Goal: Information Seeking & Learning: Learn about a topic

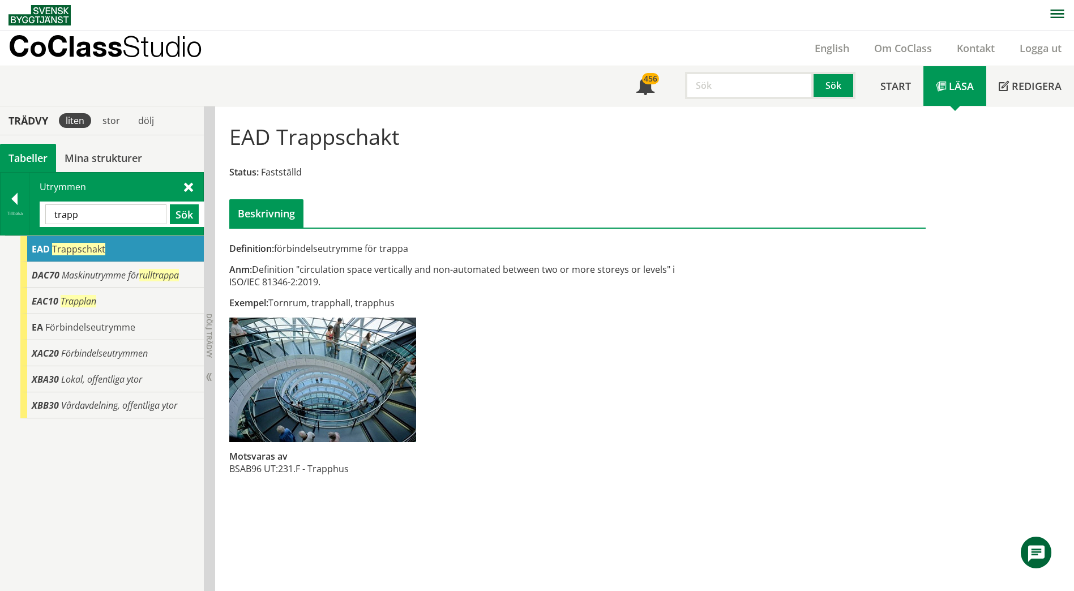
click at [98, 207] on input "trapp" at bounding box center [105, 214] width 121 height 20
click at [98, 206] on input "trapp" at bounding box center [105, 214] width 121 height 20
click at [98, 205] on input "trapp" at bounding box center [105, 214] width 121 height 20
type input "trappcafe"
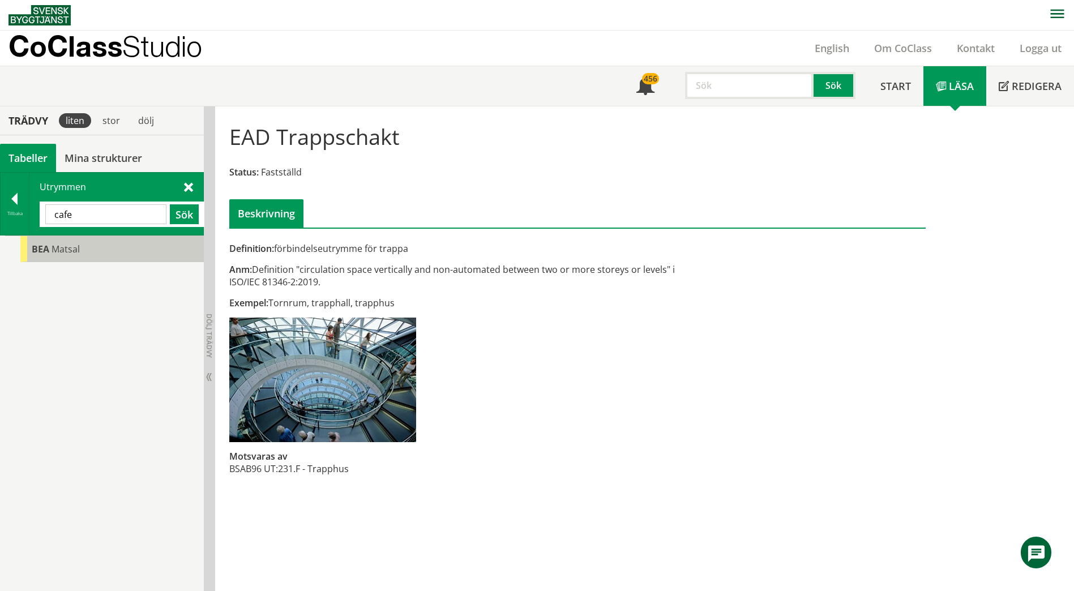
click at [82, 259] on div "[PERSON_NAME]" at bounding box center [111, 249] width 183 height 26
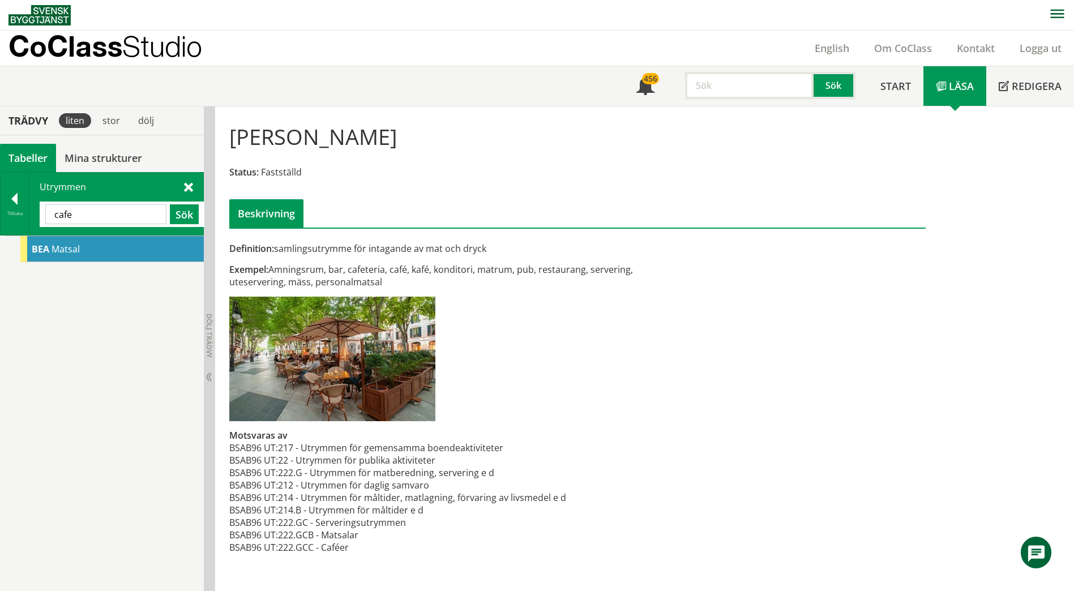
click at [126, 208] on input "cafe" at bounding box center [105, 214] width 121 height 20
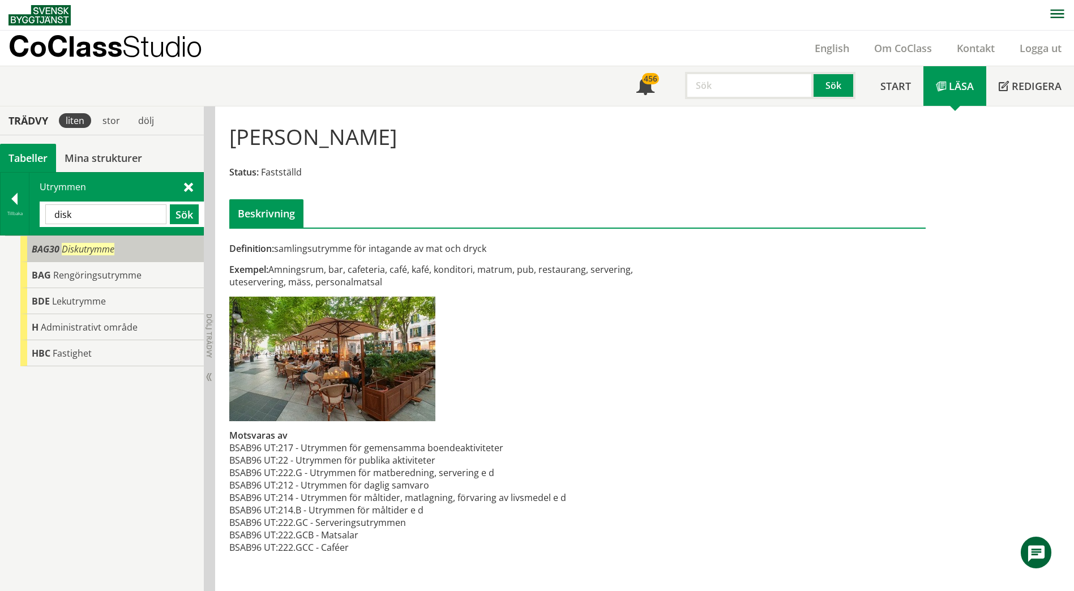
click at [110, 256] on div "BAG30 Diskutrymme" at bounding box center [111, 249] width 183 height 26
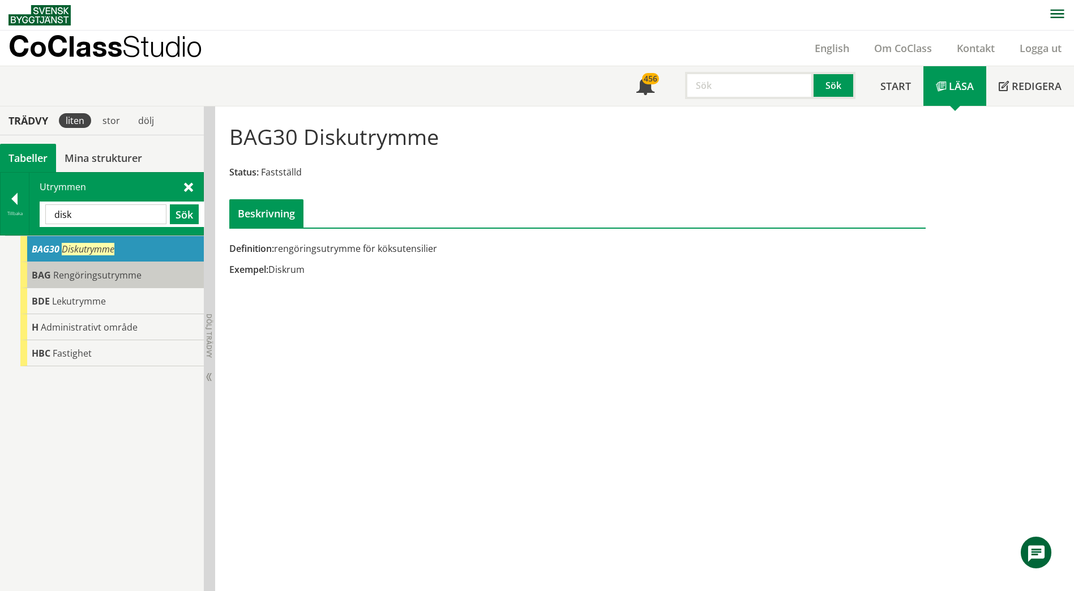
click at [101, 277] on span "Rengöringsutrymme" at bounding box center [97, 275] width 88 height 12
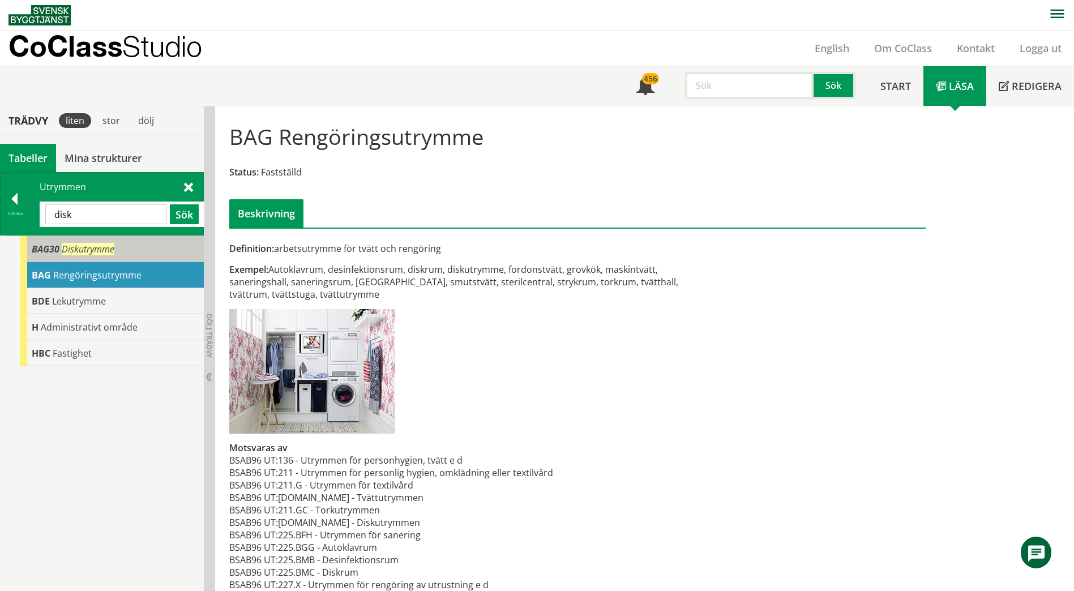
click at [104, 250] on span "Diskutrymme" at bounding box center [88, 249] width 53 height 12
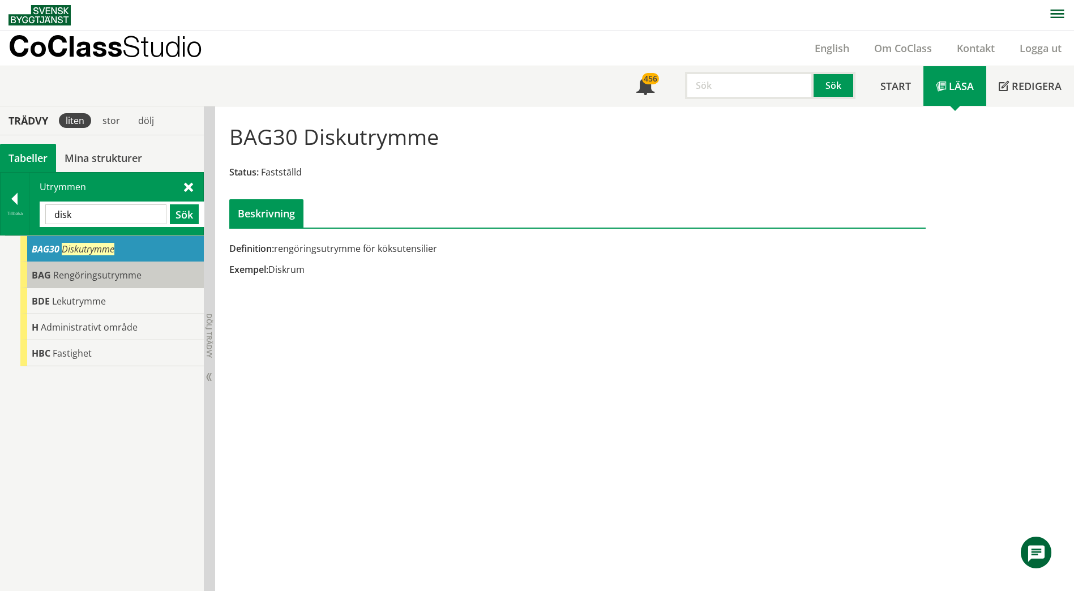
click at [108, 272] on span "Rengöringsutrymme" at bounding box center [97, 275] width 88 height 12
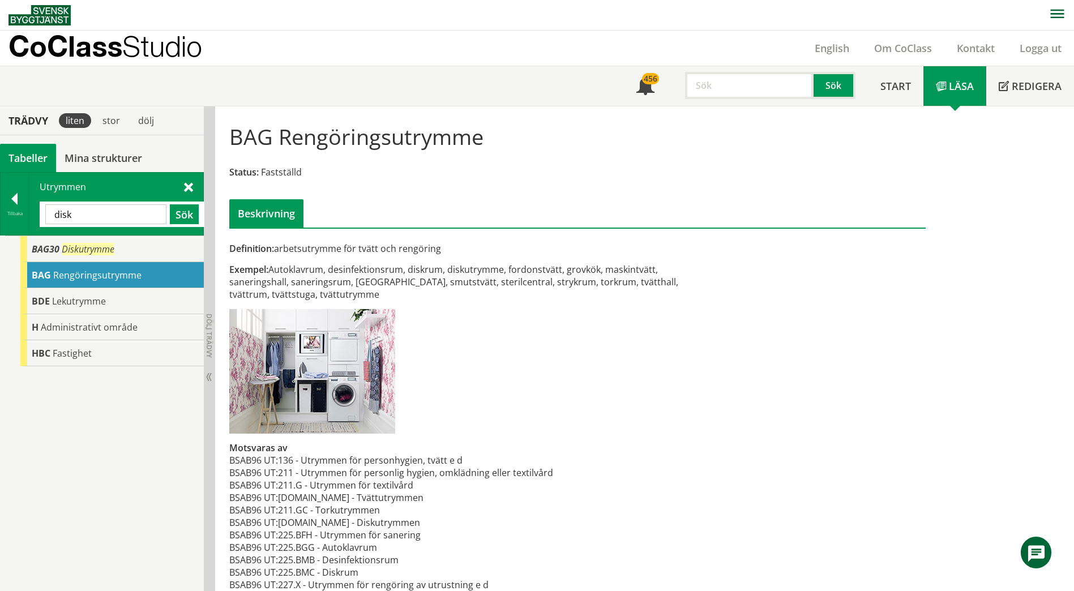
click at [92, 216] on input "disk" at bounding box center [105, 214] width 121 height 20
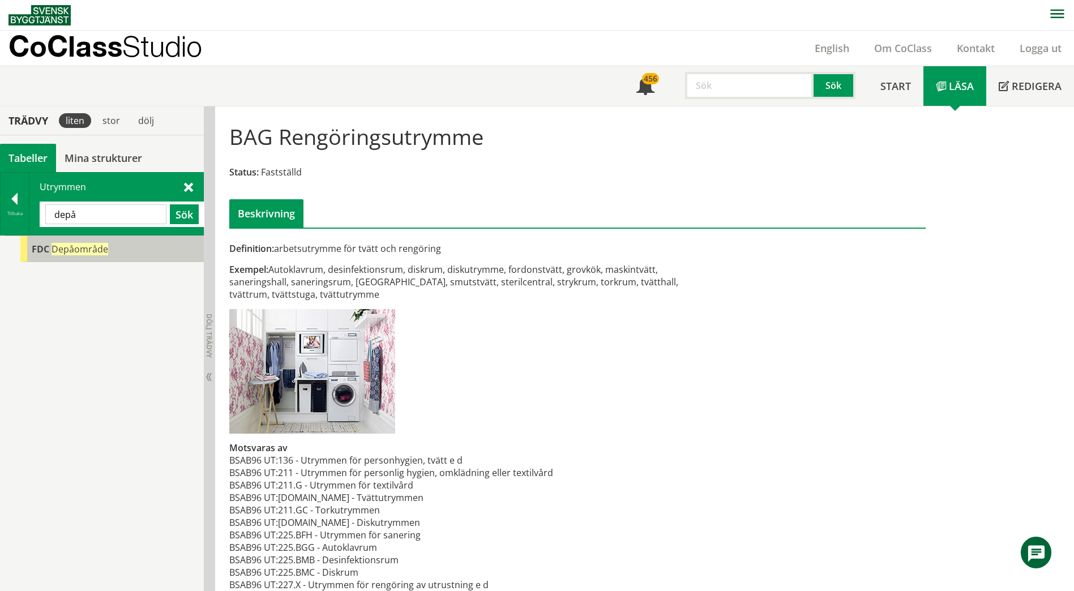
click at [77, 245] on span "Depåområde" at bounding box center [80, 249] width 57 height 12
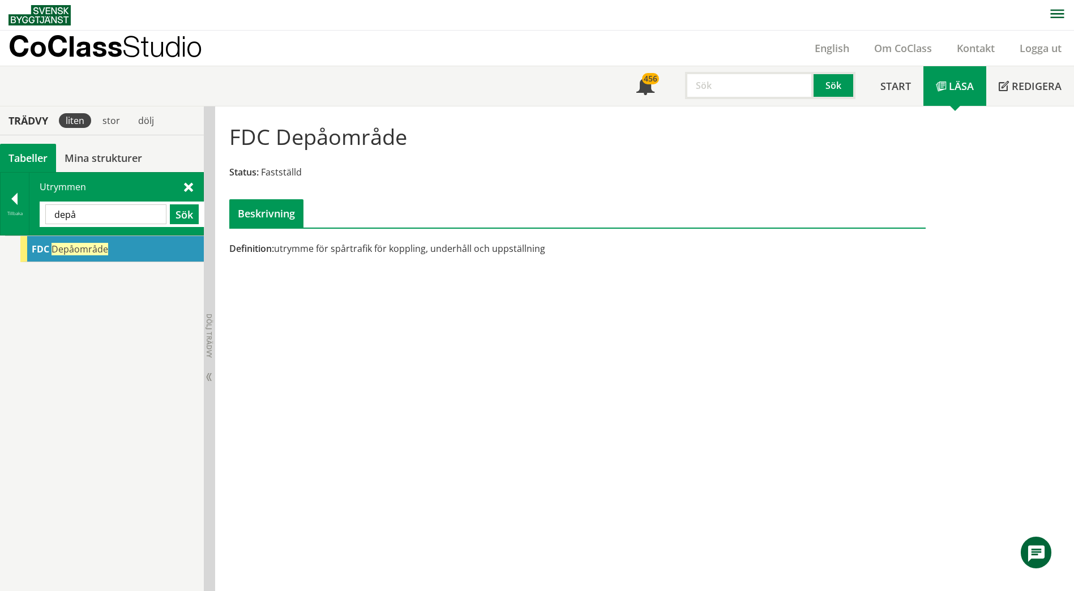
click at [120, 225] on div "depå Sök" at bounding box center [122, 214] width 165 height 25
click at [120, 224] on div "depå Sök" at bounding box center [122, 214] width 165 height 25
click at [117, 216] on input "depå" at bounding box center [105, 214] width 121 height 20
click at [116, 216] on input "depå" at bounding box center [105, 214] width 121 height 20
type input "mätvärt"
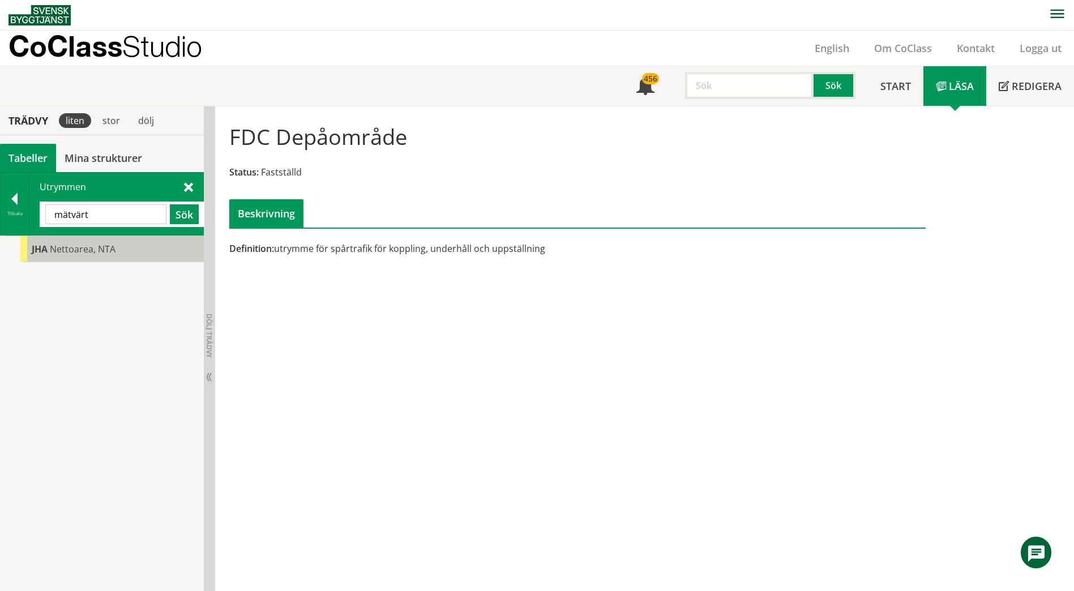
click at [79, 238] on div "JHA Nettoarea, NTA" at bounding box center [111, 249] width 183 height 26
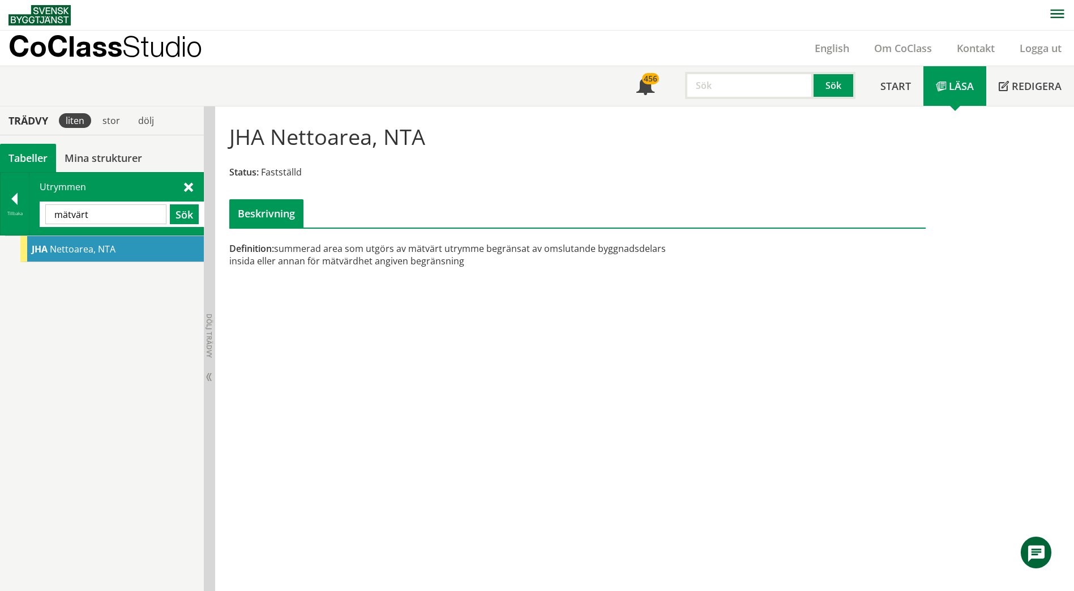
click at [42, 188] on div "Utrymmen mätvärt Sök" at bounding box center [116, 204] width 174 height 62
click at [16, 200] on div at bounding box center [15, 201] width 28 height 16
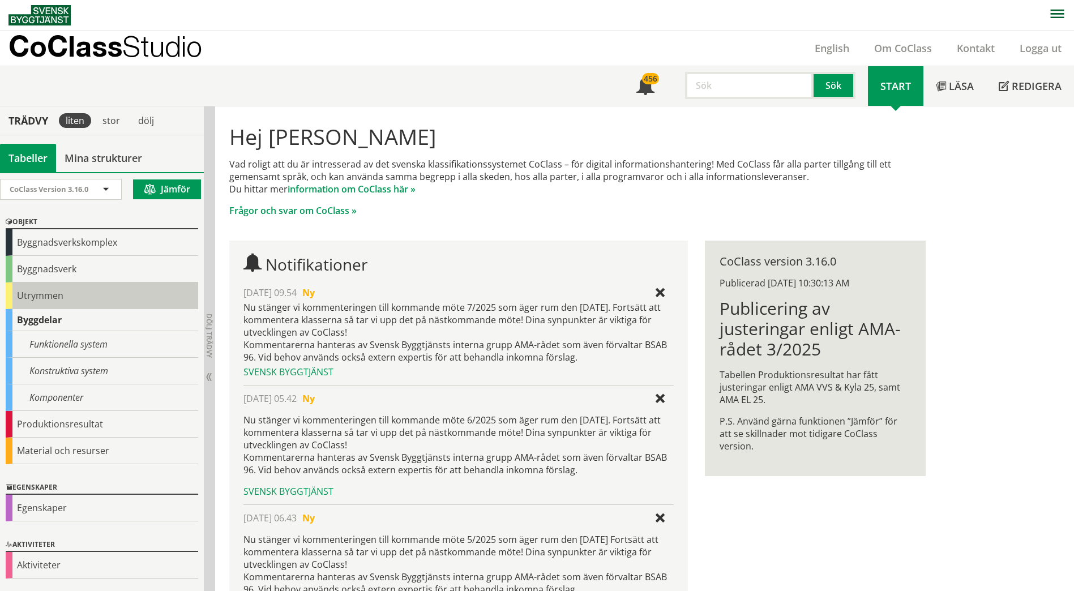
click at [26, 294] on div "Utrymmen" at bounding box center [102, 295] width 192 height 27
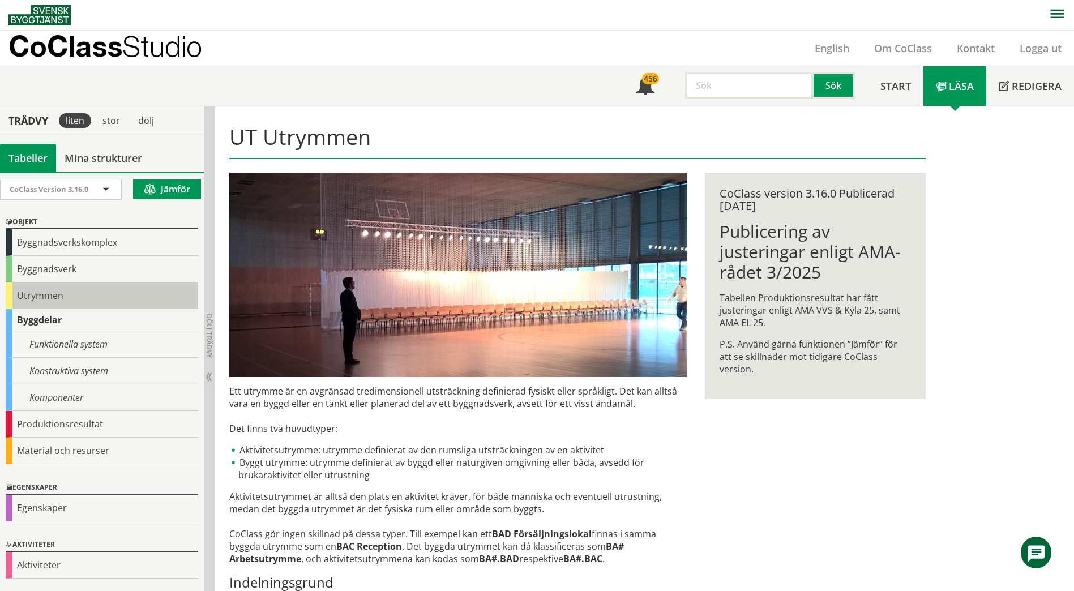
click at [45, 297] on div "Utrymmen" at bounding box center [102, 295] width 192 height 27
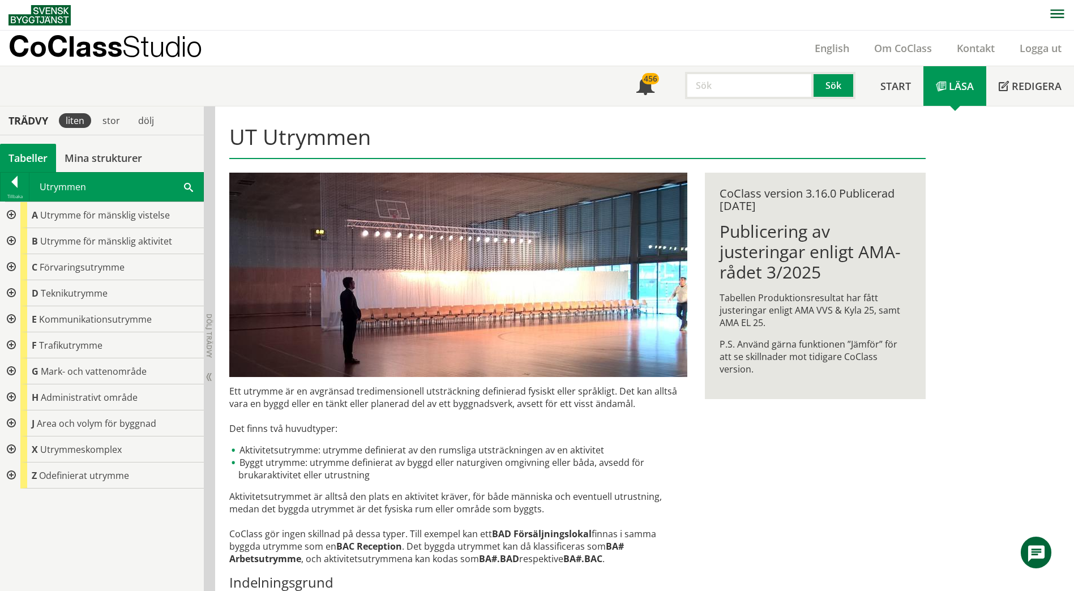
click at [11, 474] on div at bounding box center [10, 475] width 20 height 26
click at [62, 479] on span "Odefinierat utrymme" at bounding box center [84, 475] width 90 height 12
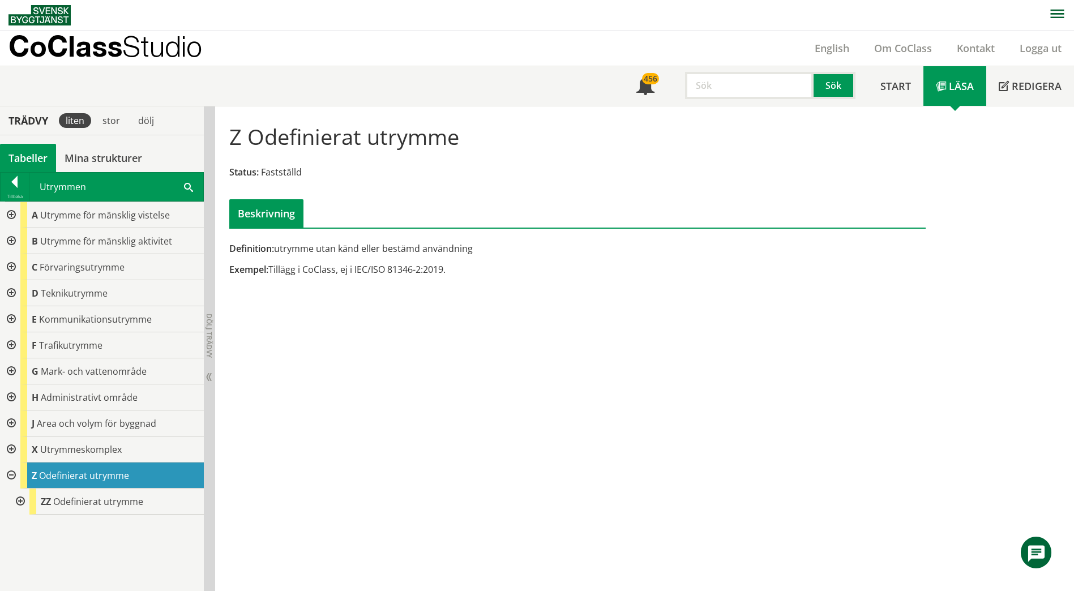
click at [22, 501] on div at bounding box center [19, 501] width 20 height 26
click at [76, 502] on span "Odefinierat utrymme" at bounding box center [98, 501] width 90 height 12
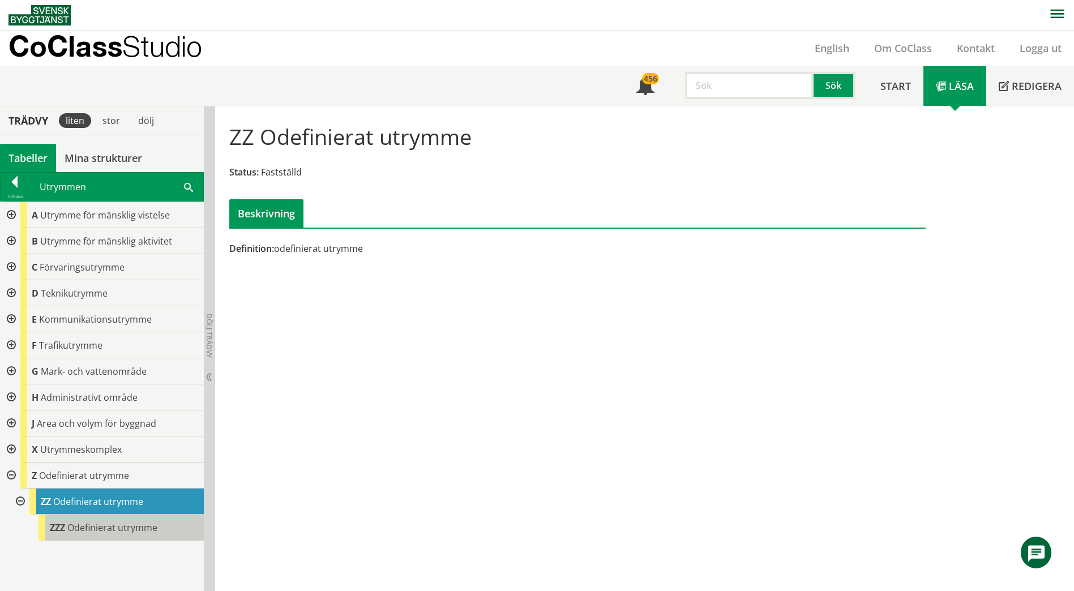
click at [105, 531] on span "Odefinierat utrymme" at bounding box center [112, 527] width 90 height 12
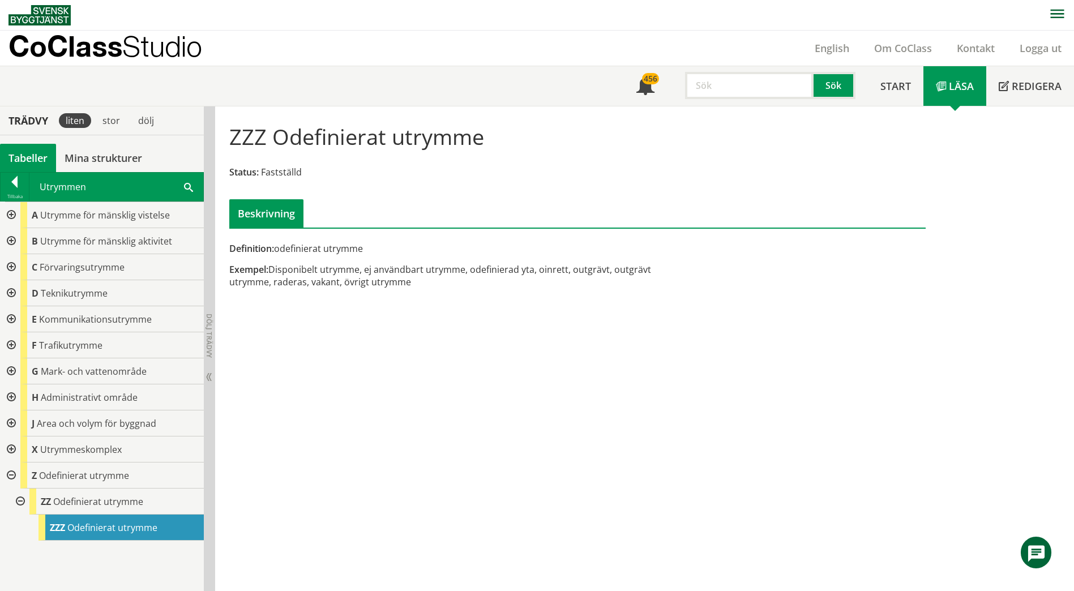
click at [10, 265] on div at bounding box center [10, 267] width 20 height 26
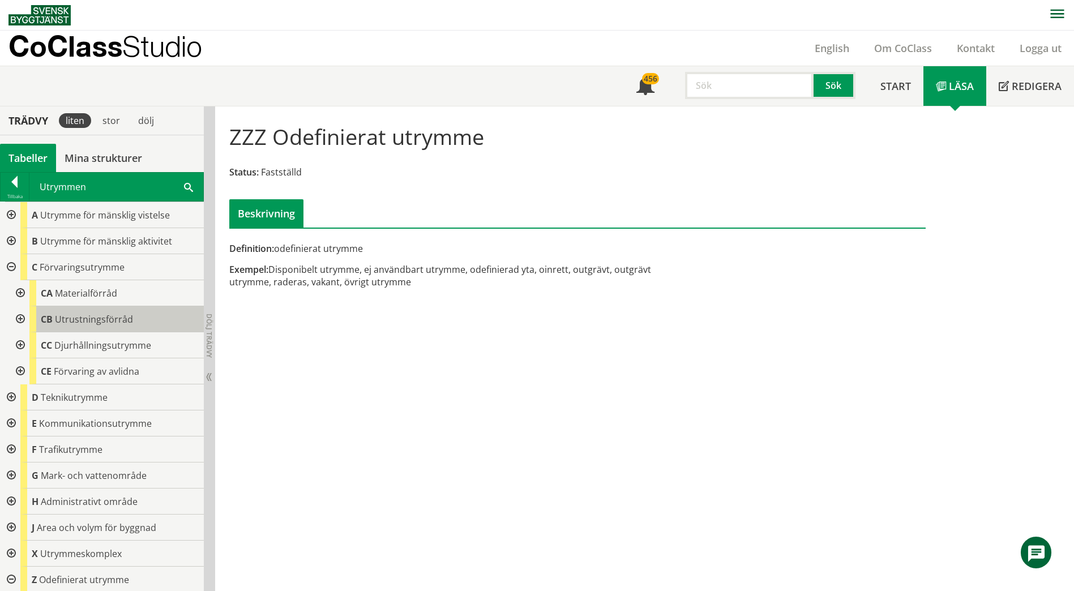
click at [55, 319] on span "Utrustningsförråd" at bounding box center [94, 319] width 78 height 12
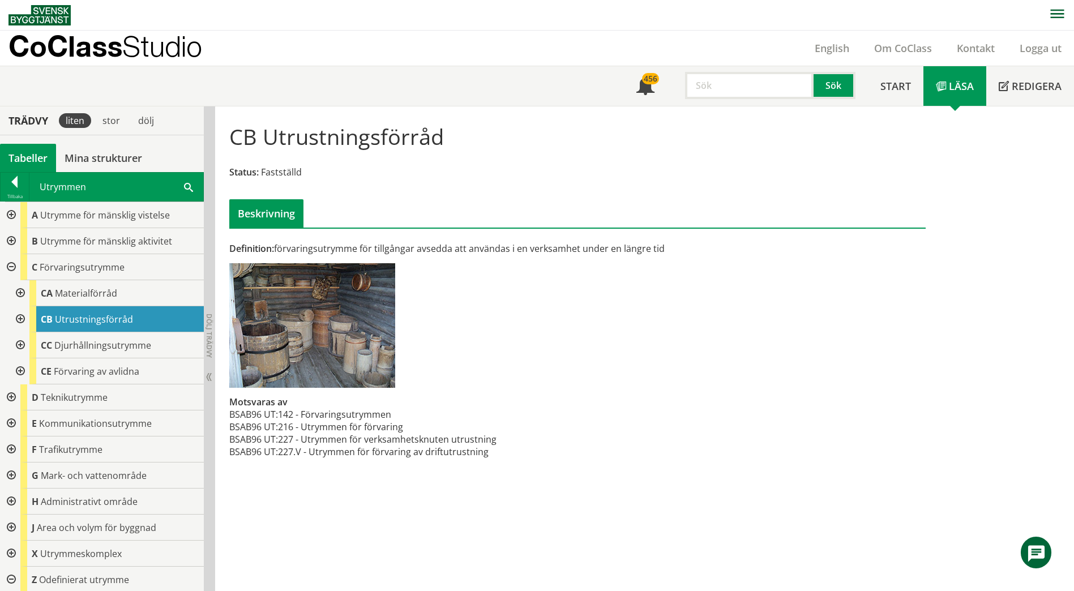
click at [21, 321] on div at bounding box center [19, 319] width 20 height 26
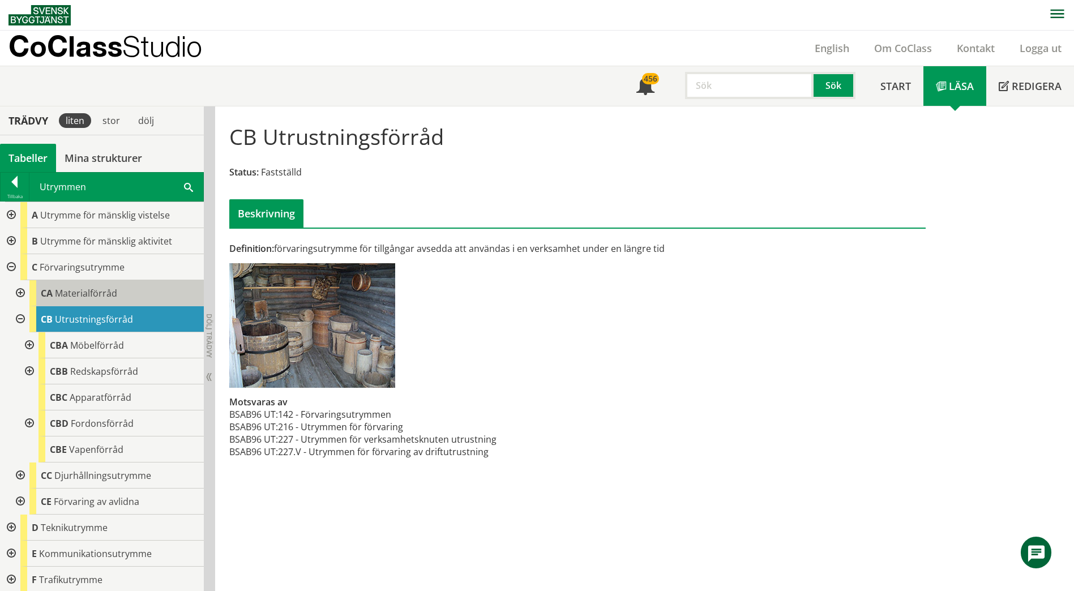
click at [71, 296] on span "Materialförråd" at bounding box center [86, 293] width 62 height 12
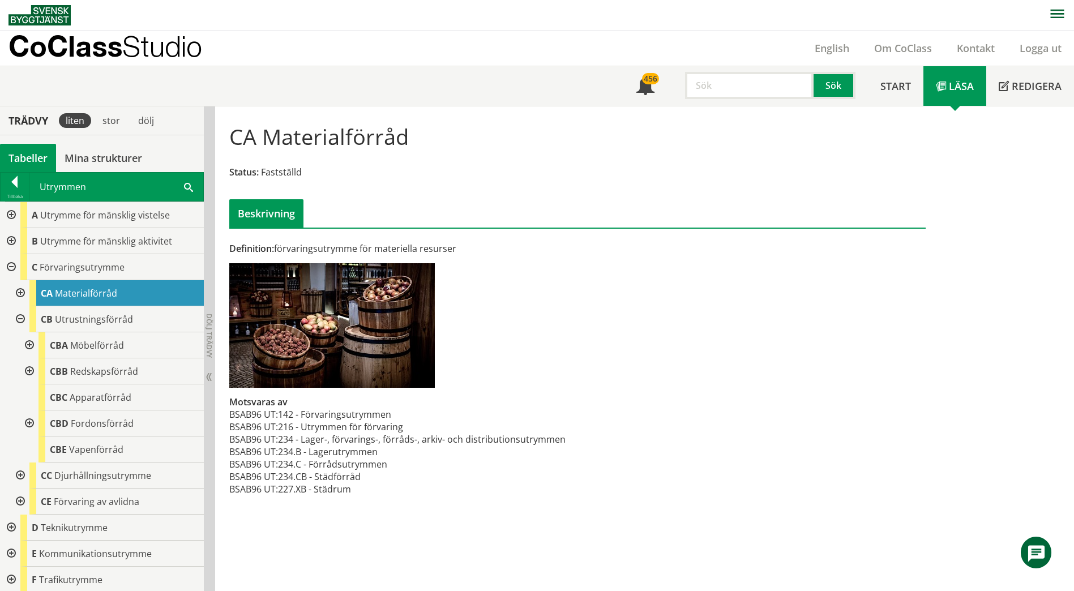
click at [186, 186] on span at bounding box center [188, 187] width 9 height 12
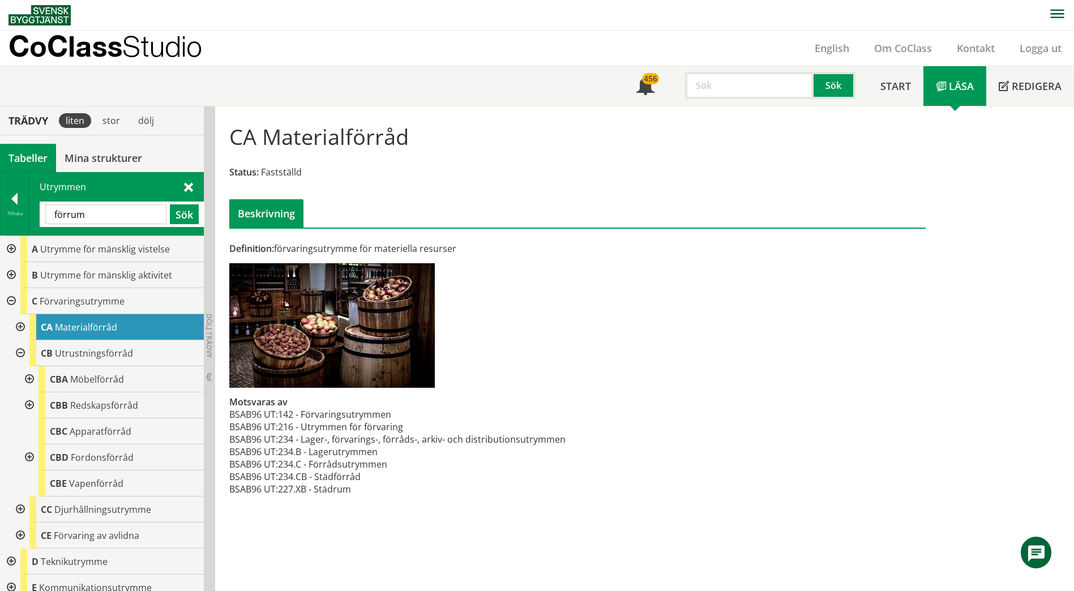
type input "förrum"
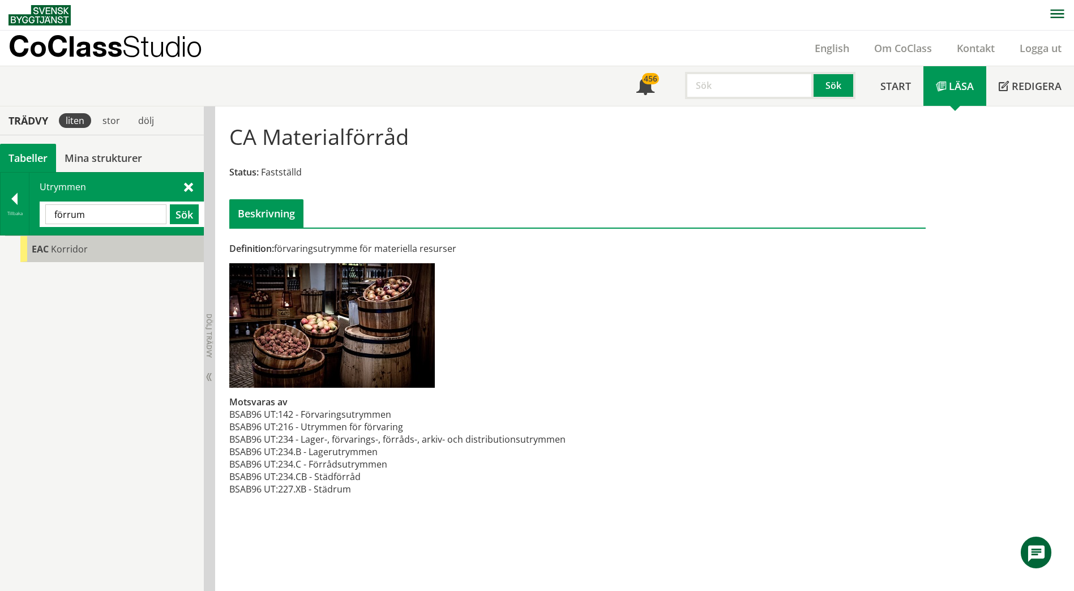
click at [135, 250] on div "EAC Korridor" at bounding box center [111, 249] width 183 height 26
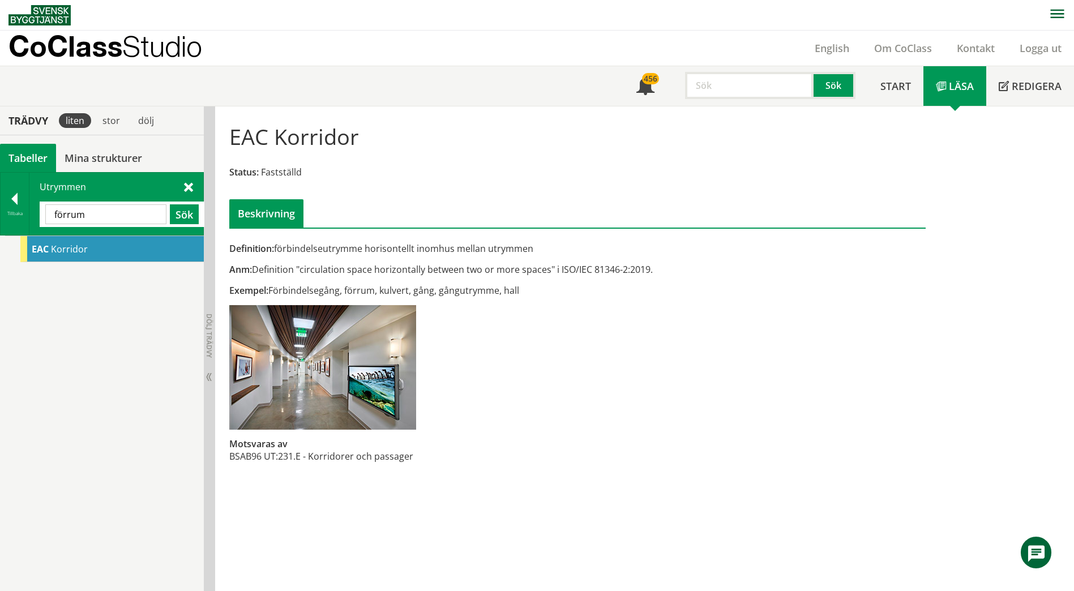
click at [18, 197] on div at bounding box center [15, 201] width 28 height 16
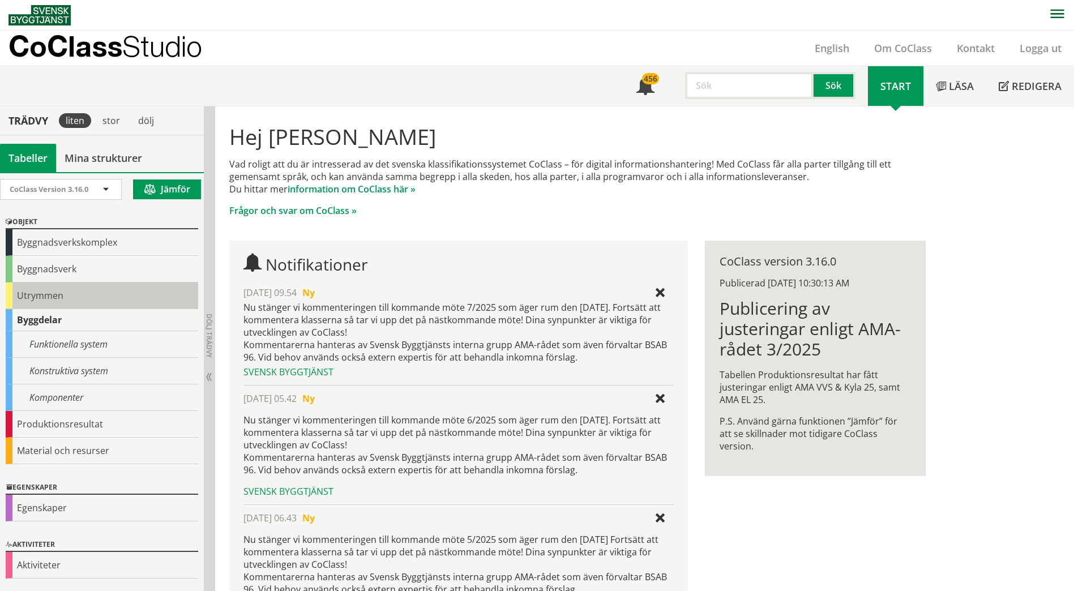
click at [27, 299] on div "Utrymmen" at bounding box center [102, 295] width 192 height 27
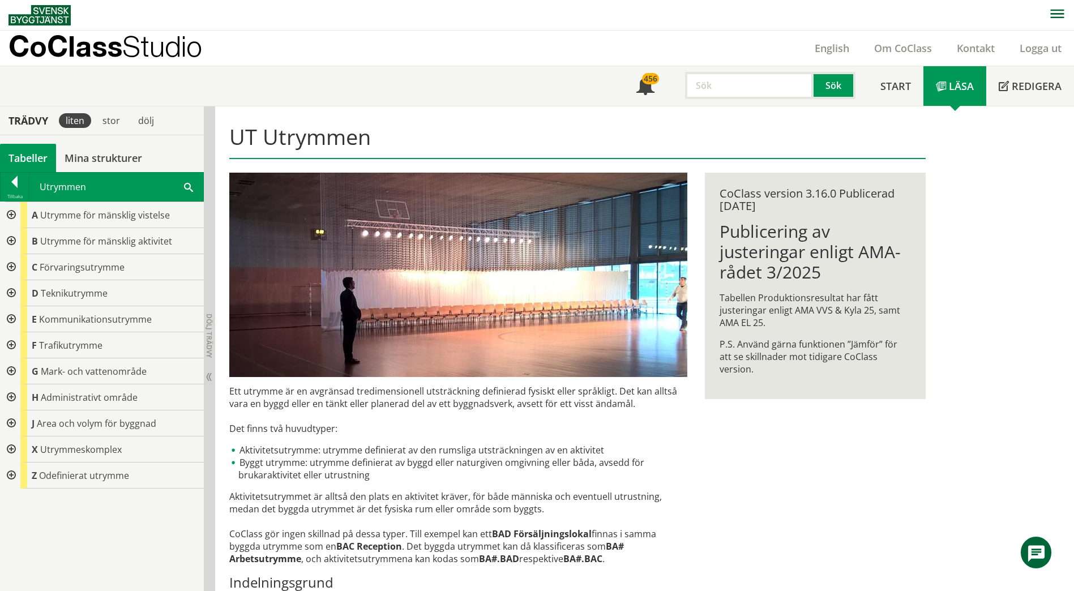
click at [7, 240] on div at bounding box center [10, 241] width 20 height 26
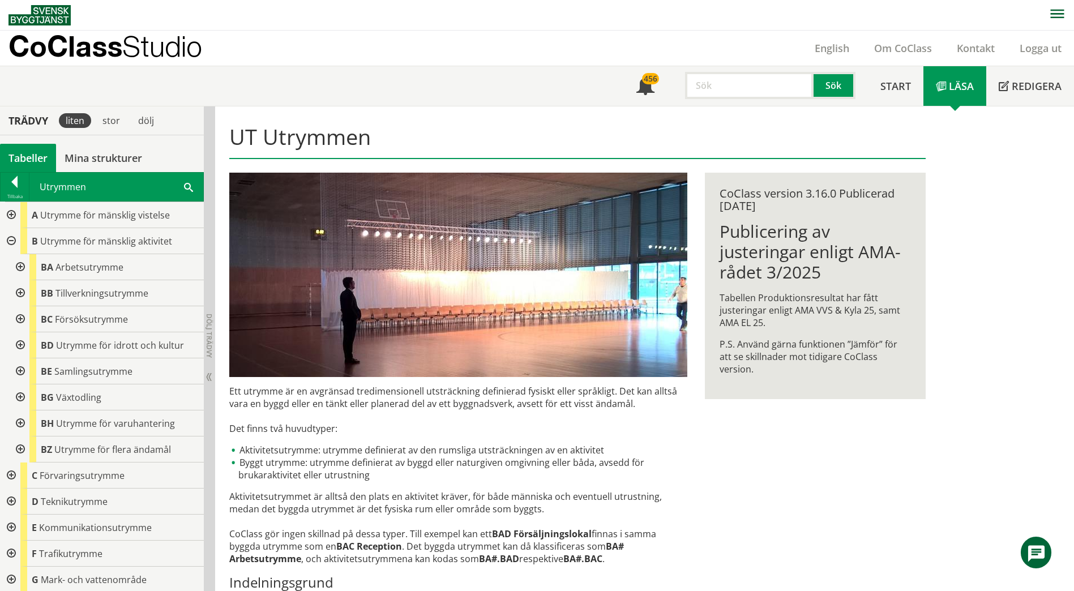
click at [16, 238] on div at bounding box center [10, 241] width 20 height 26
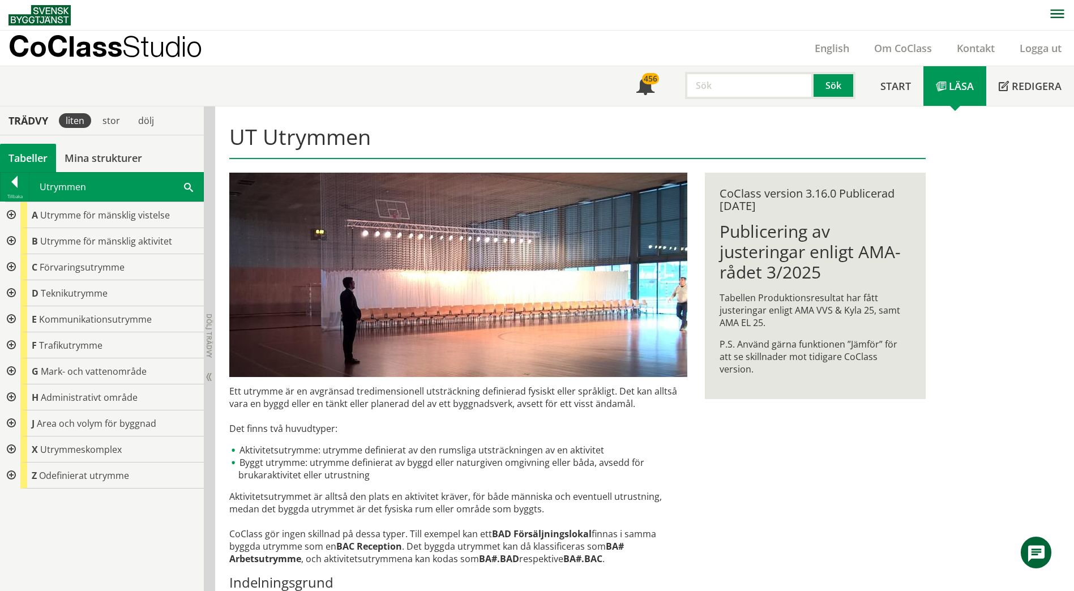
click at [14, 215] on div at bounding box center [10, 215] width 20 height 26
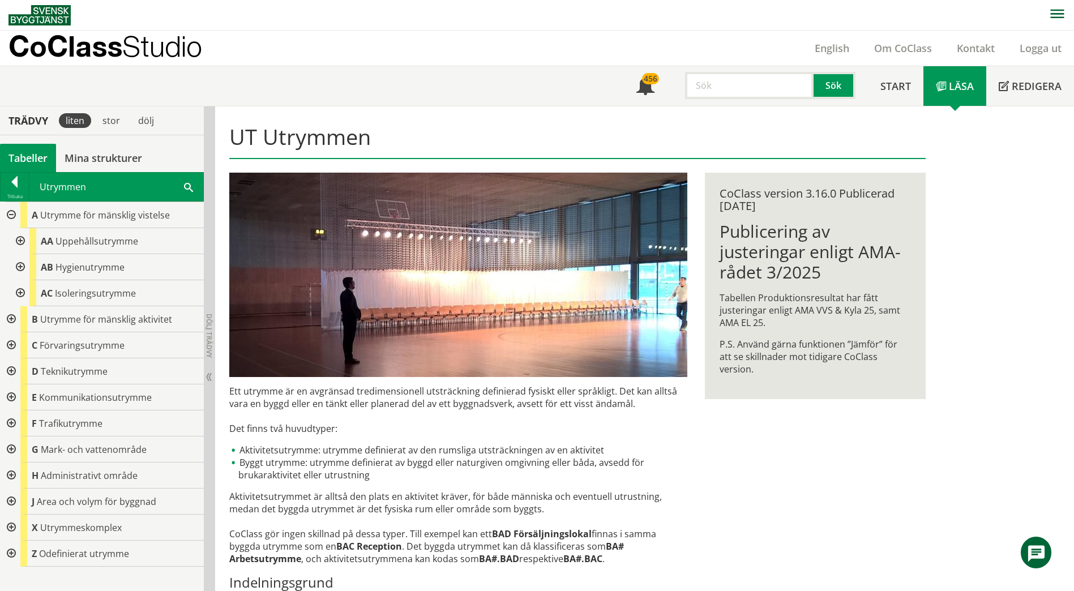
click at [22, 265] on div at bounding box center [19, 267] width 20 height 26
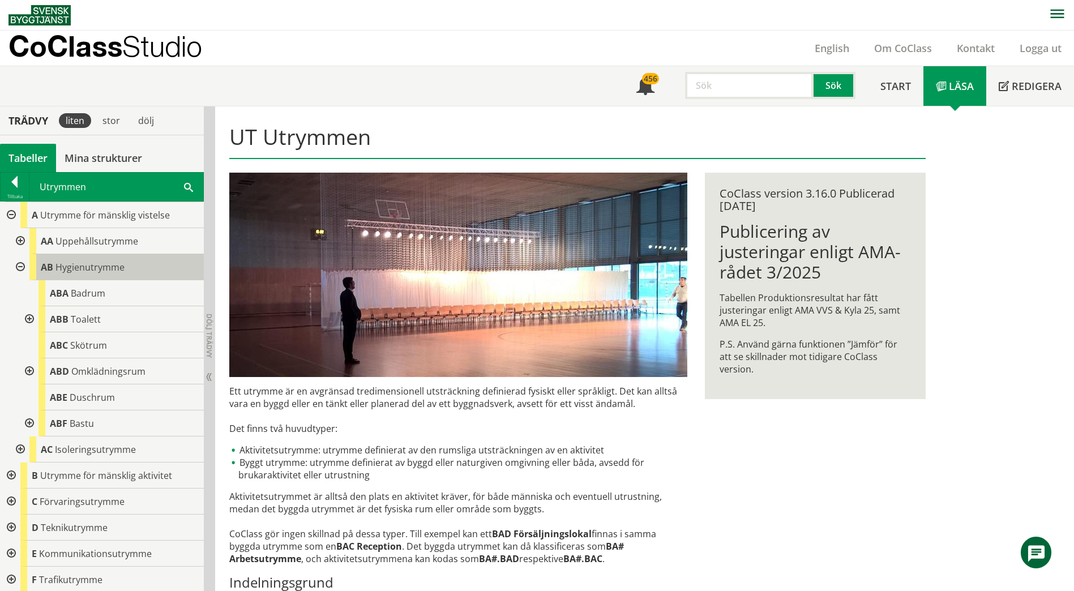
click at [78, 274] on div "AB Hygienutrymme" at bounding box center [116, 267] width 174 height 26
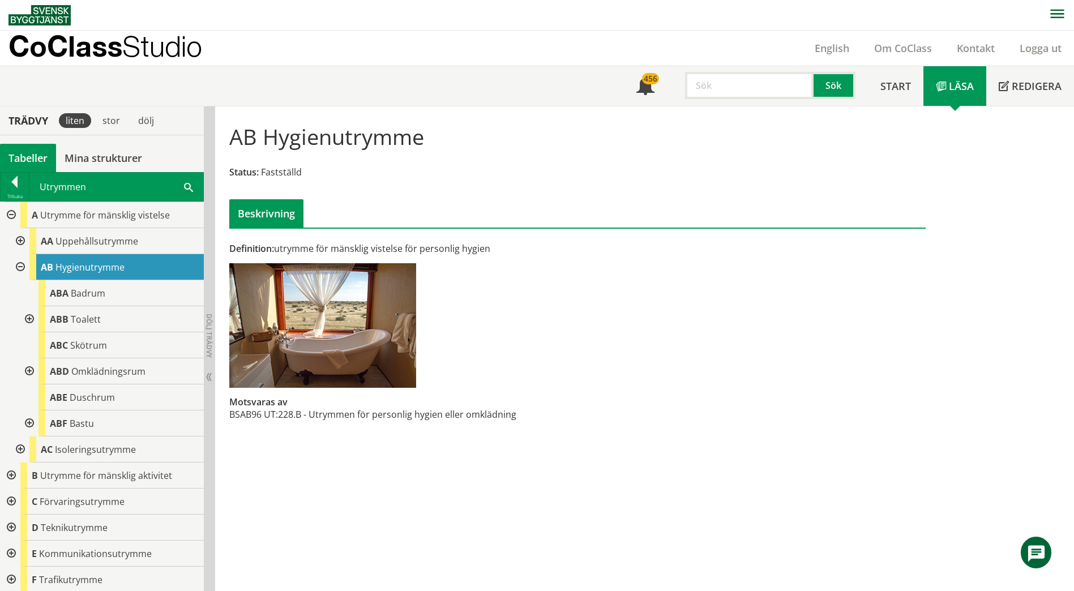
click at [12, 211] on div at bounding box center [10, 215] width 20 height 26
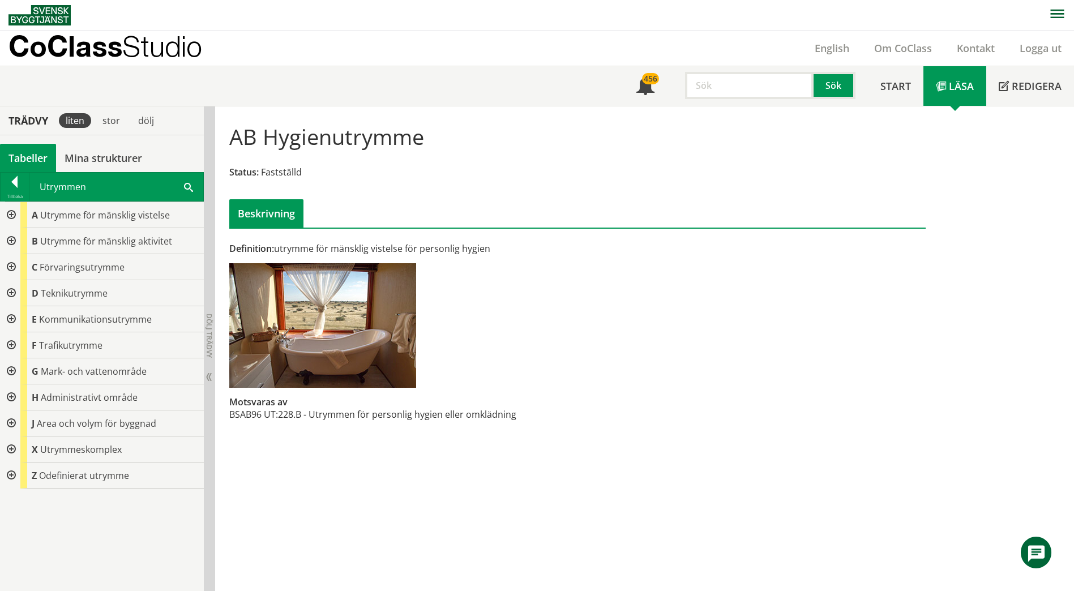
click at [8, 324] on div at bounding box center [10, 319] width 20 height 26
click at [19, 344] on div at bounding box center [19, 345] width 20 height 26
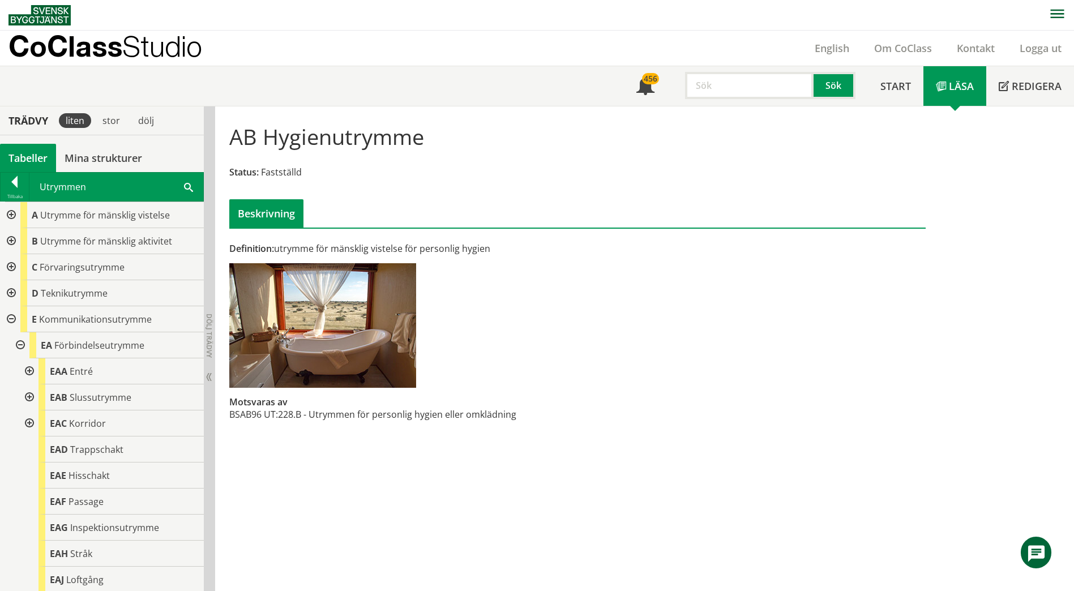
scroll to position [57, 0]
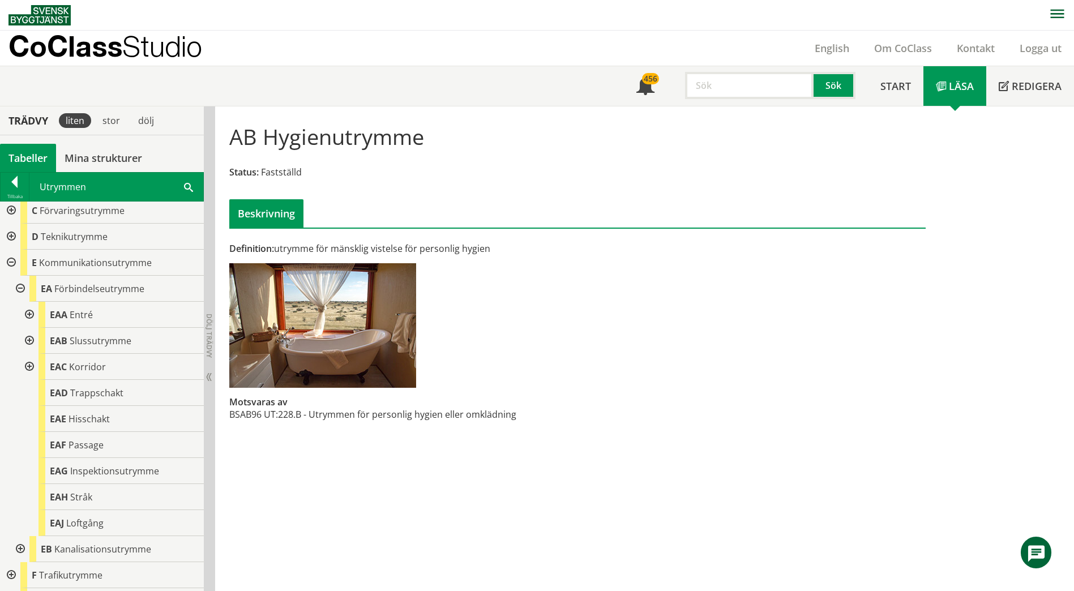
click at [31, 316] on div at bounding box center [28, 315] width 20 height 26
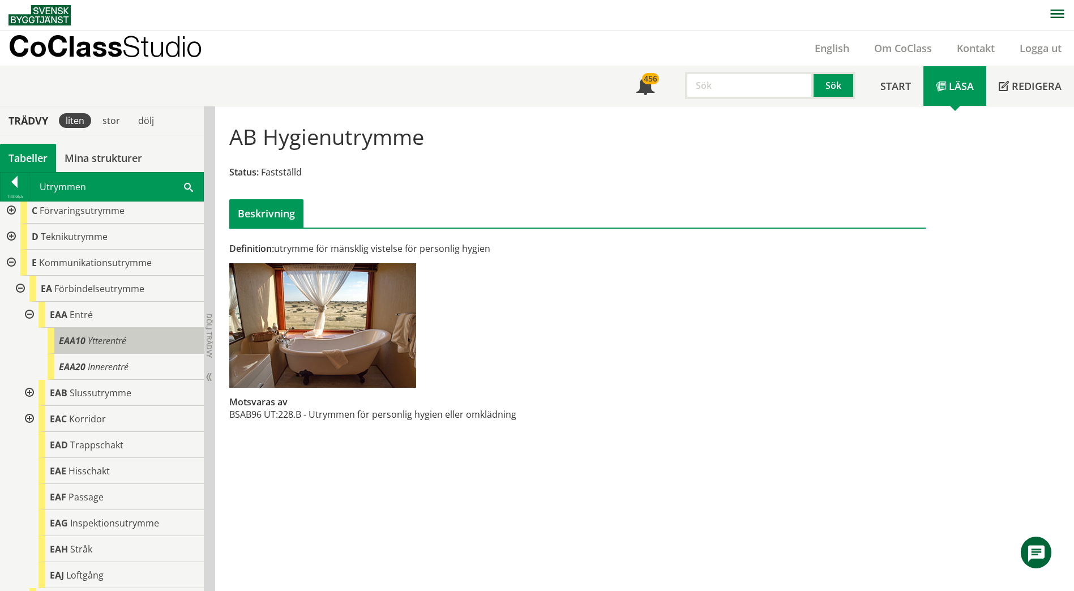
click at [85, 342] on div "EAA10 Ytterentré" at bounding box center [126, 341] width 156 height 26
click at [86, 342] on div "EAA10 Ytterentré" at bounding box center [126, 341] width 156 height 26
click at [125, 339] on span "Ytterentré" at bounding box center [107, 341] width 38 height 12
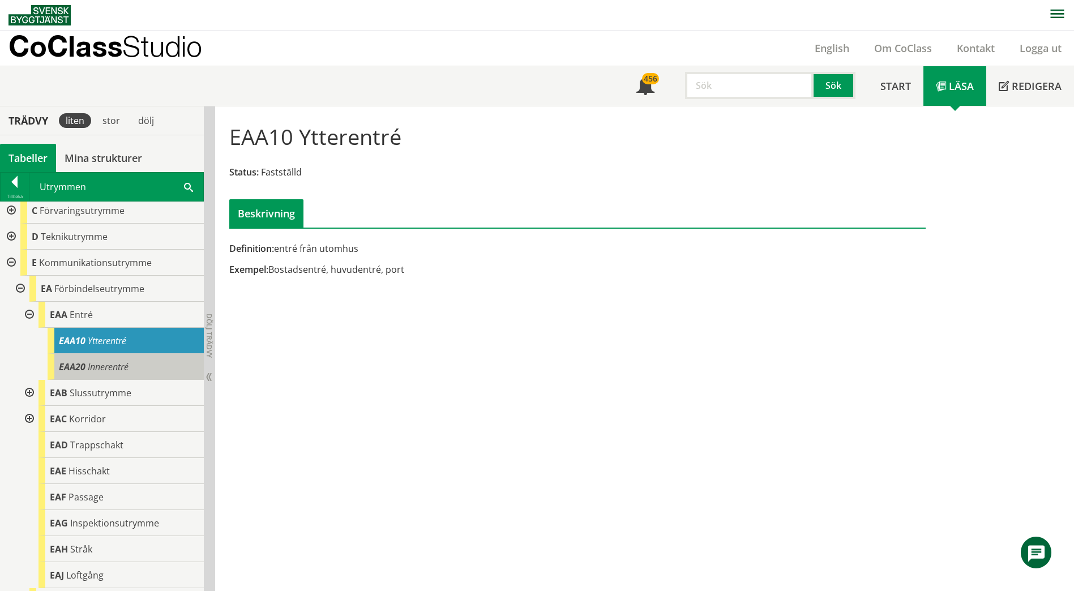
click at [135, 363] on div "EAA20 Innerentré" at bounding box center [126, 367] width 156 height 26
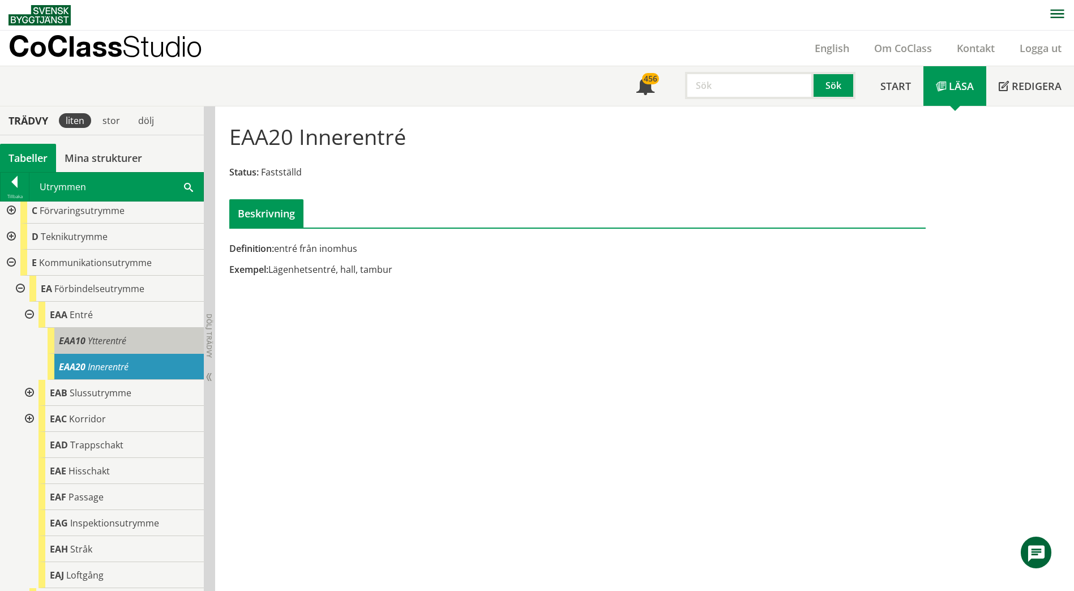
click at [132, 343] on div "EAA10 Ytterentré" at bounding box center [126, 341] width 156 height 26
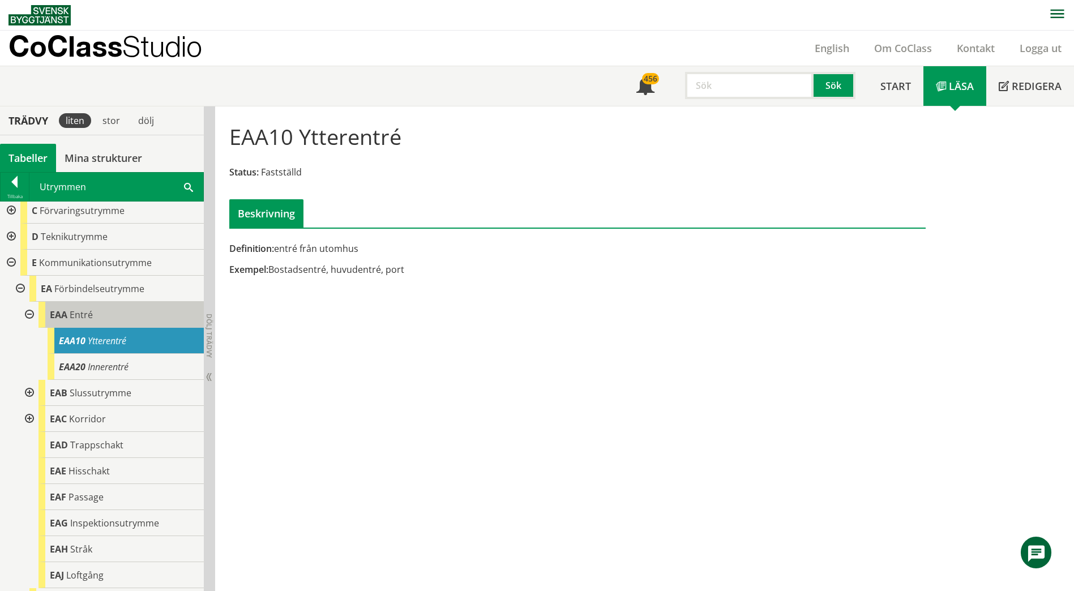
drag, startPoint x: 124, startPoint y: 322, endPoint x: 114, endPoint y: 320, distance: 10.4
click at [122, 322] on div "EAA Entré" at bounding box center [120, 315] width 165 height 26
click at [114, 319] on div "EAA Entré" at bounding box center [120, 315] width 165 height 26
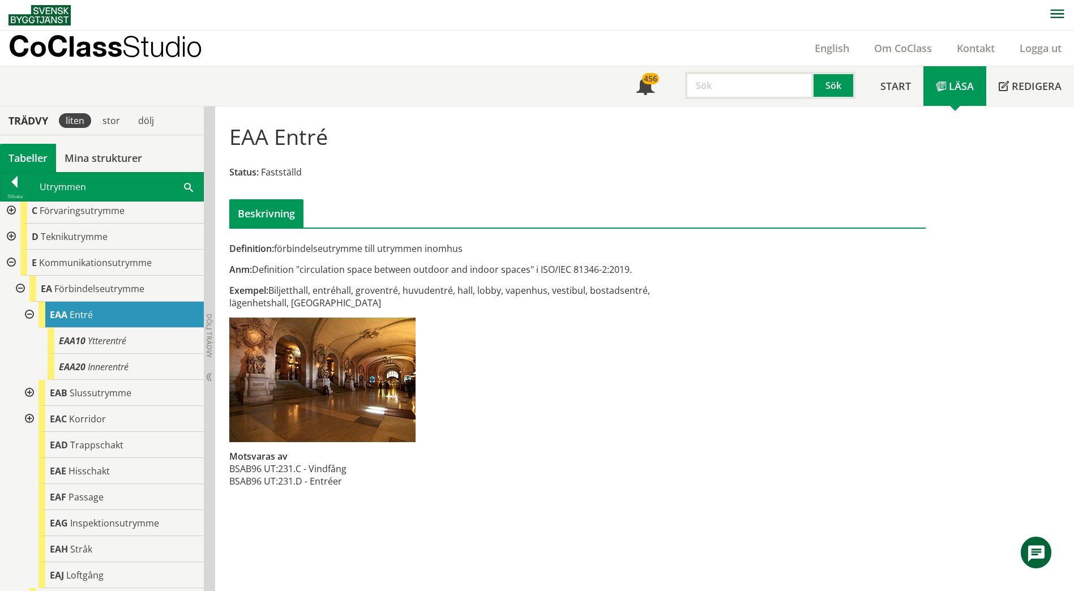
click at [32, 389] on div at bounding box center [28, 393] width 20 height 26
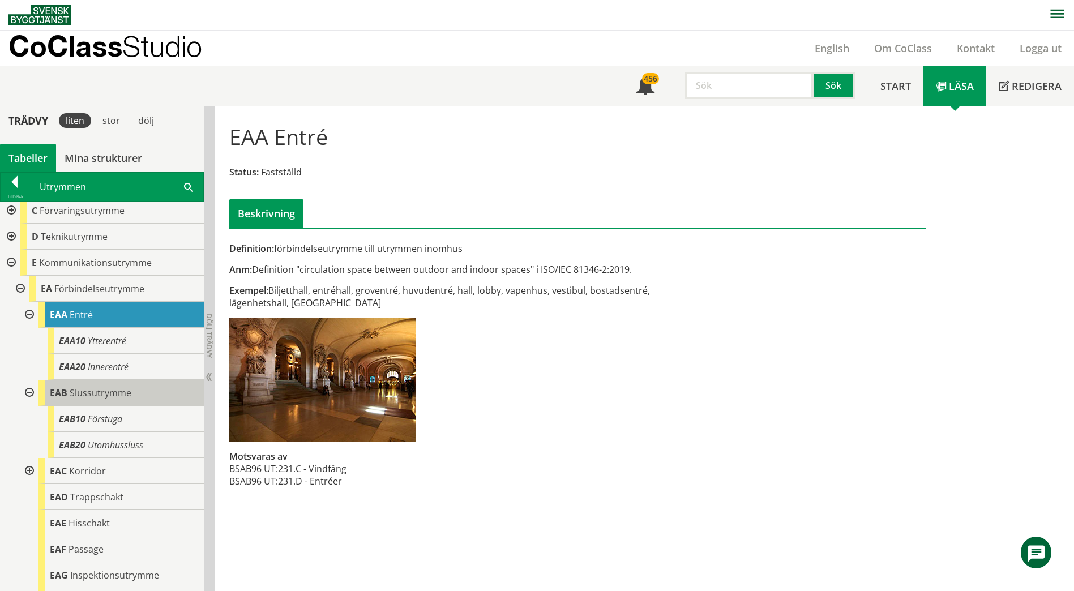
click at [103, 400] on div "EAB Slussutrymme" at bounding box center [120, 393] width 165 height 26
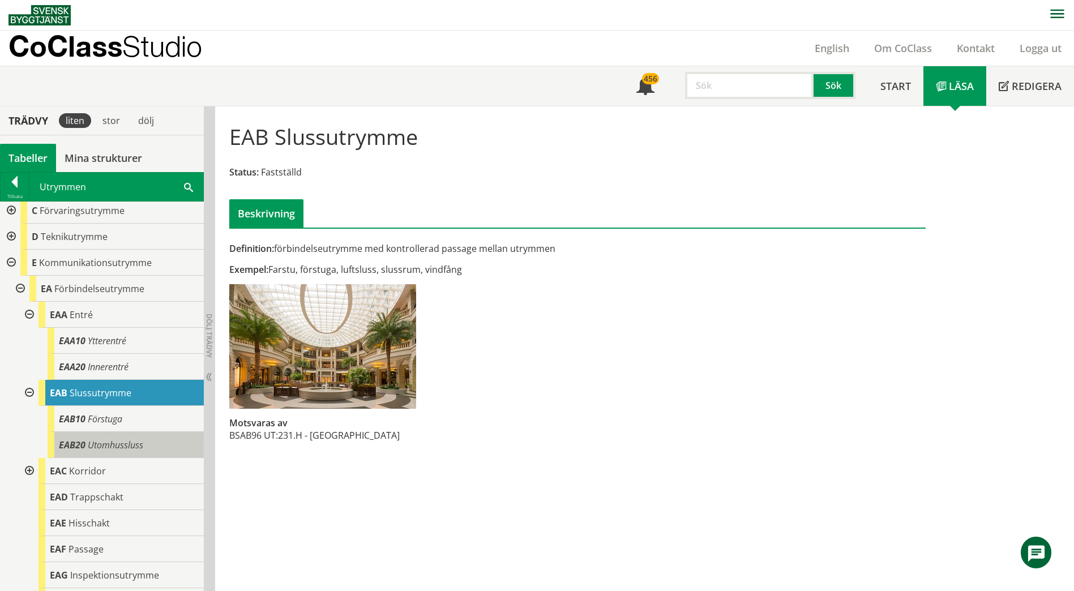
click at [106, 449] on span "Utomhussluss" at bounding box center [115, 445] width 55 height 12
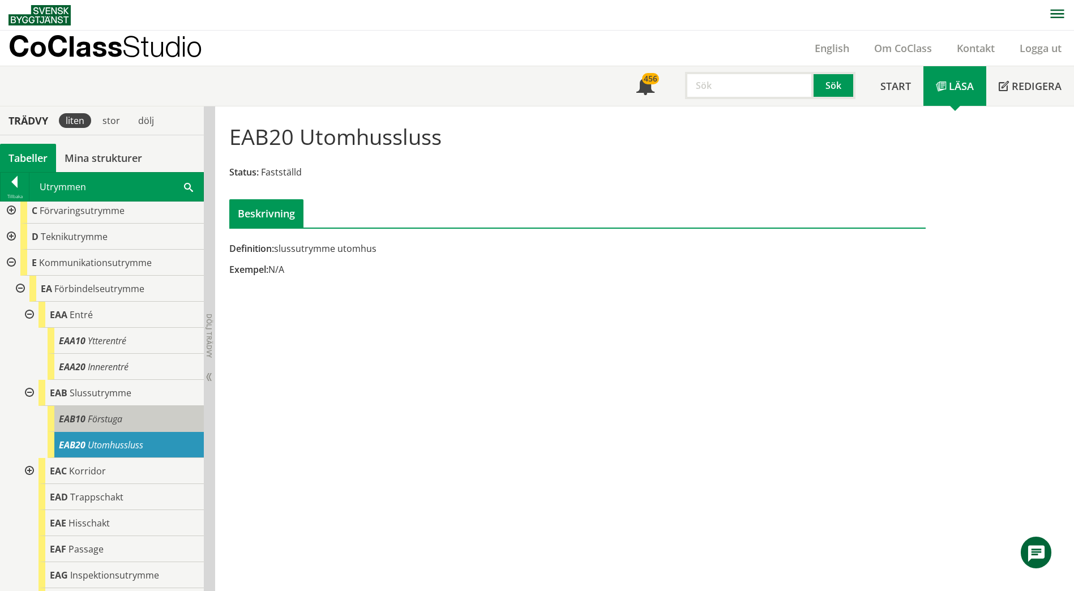
click at [110, 427] on div "EAB10 Förstuga" at bounding box center [126, 419] width 156 height 26
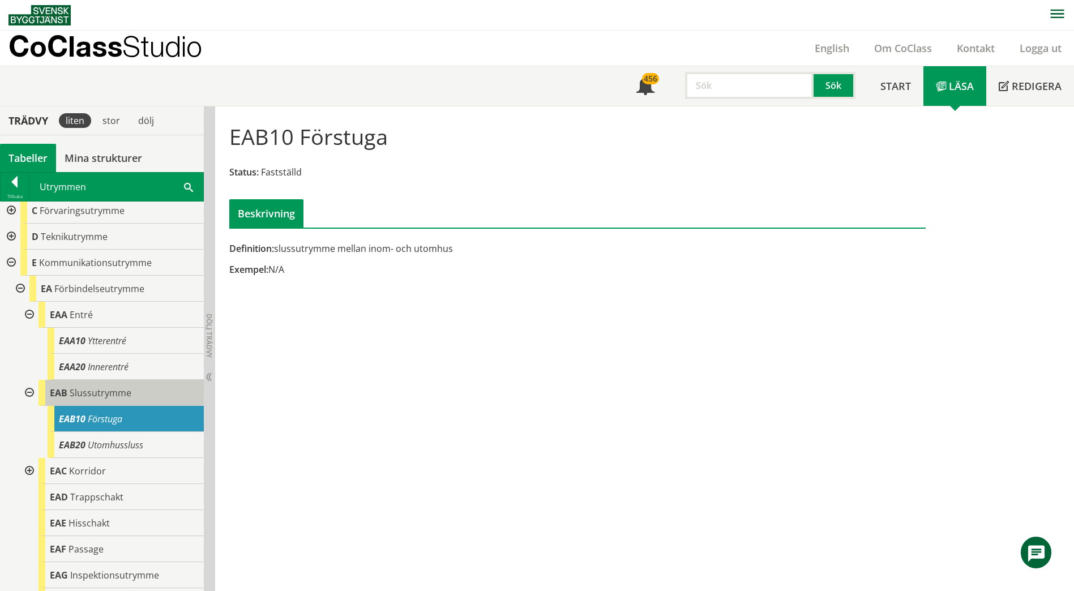
click at [124, 396] on span "Slussutrymme" at bounding box center [101, 393] width 62 height 12
click at [108, 396] on span "Slussutrymme" at bounding box center [101, 393] width 62 height 12
click at [105, 393] on span "Slussutrymme" at bounding box center [101, 393] width 62 height 12
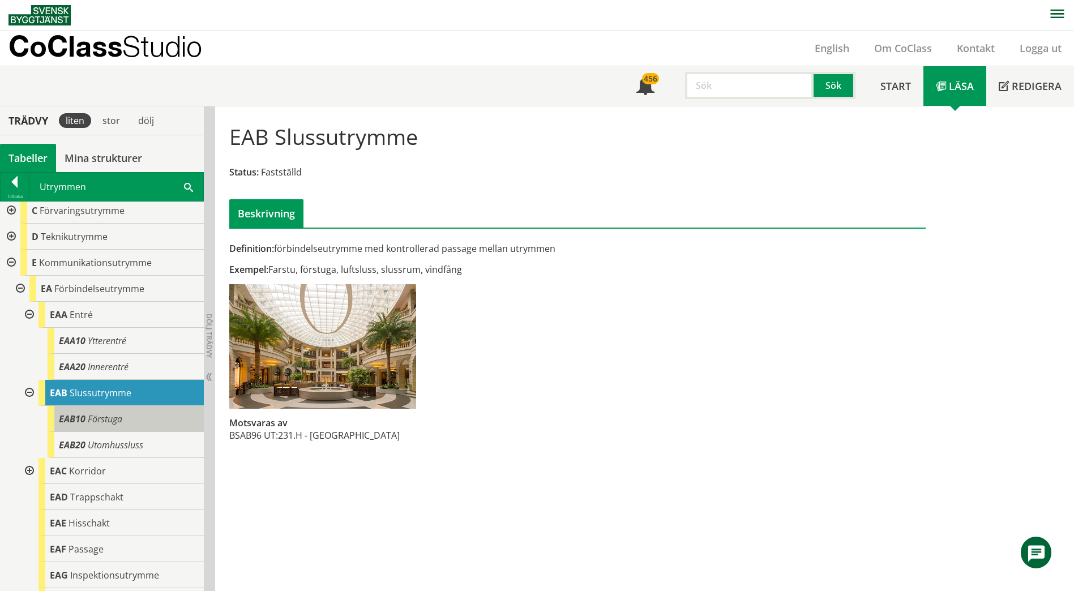
click at [112, 418] on span "Förstuga" at bounding box center [105, 419] width 35 height 12
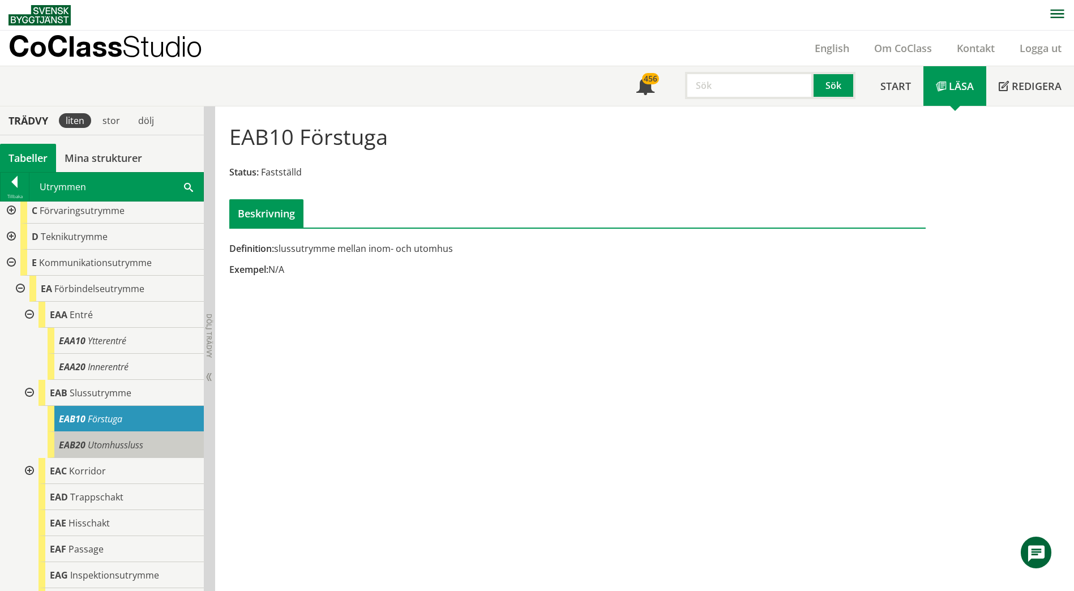
click at [165, 433] on div "EAB20 Utomhussluss" at bounding box center [126, 445] width 156 height 26
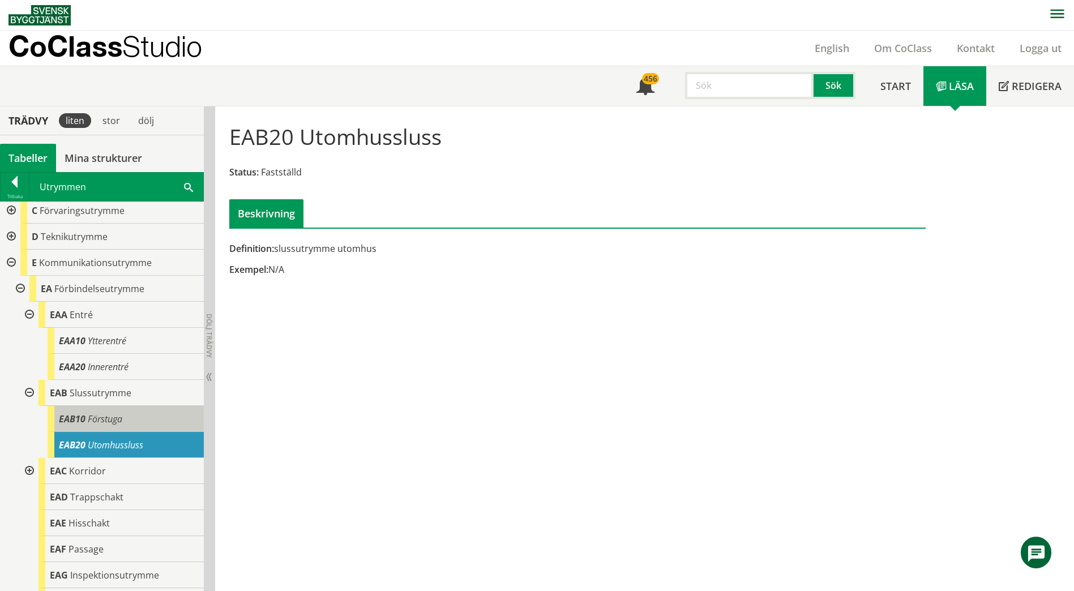
click at [162, 417] on div "EAB10 Förstuga" at bounding box center [126, 419] width 156 height 26
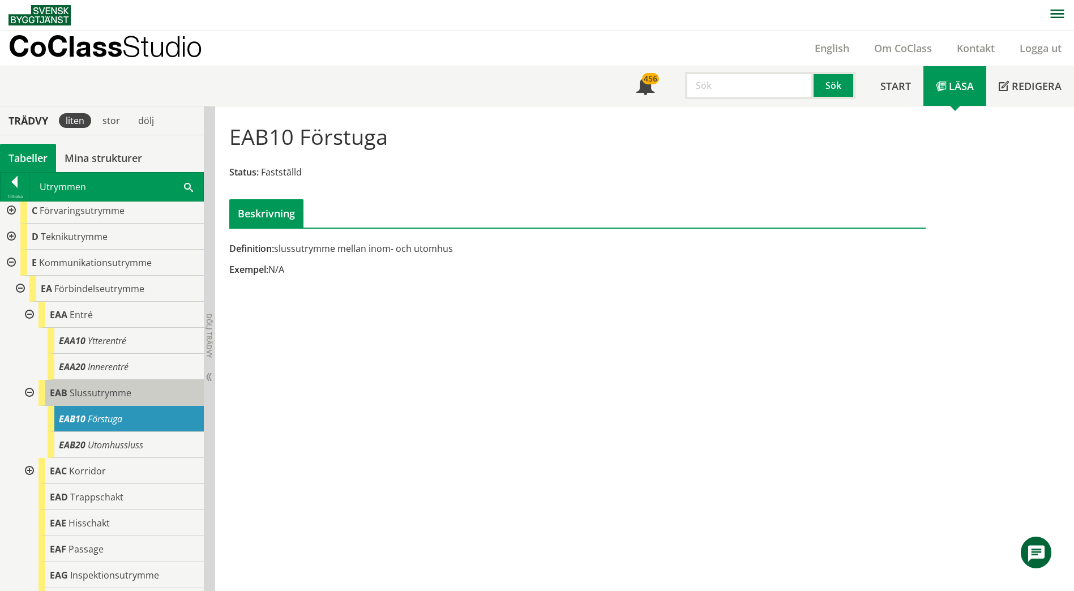
click at [156, 389] on div "EAB Slussutrymme" at bounding box center [120, 393] width 165 height 26
click at [132, 387] on div "EAB Slussutrymme" at bounding box center [120, 393] width 165 height 26
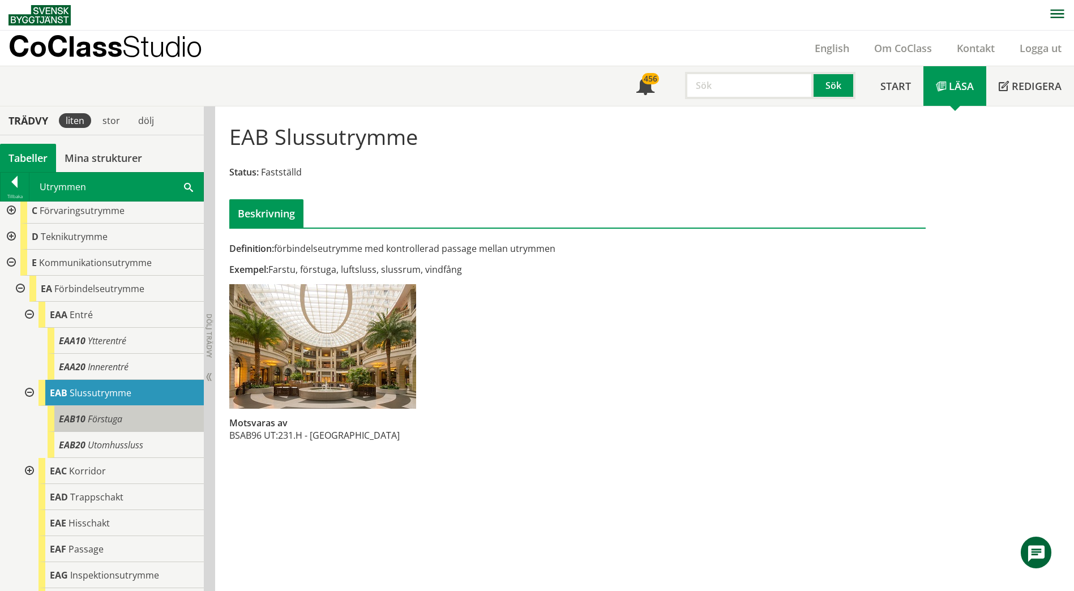
click at [125, 415] on div "EAB10 Förstuga" at bounding box center [126, 419] width 156 height 26
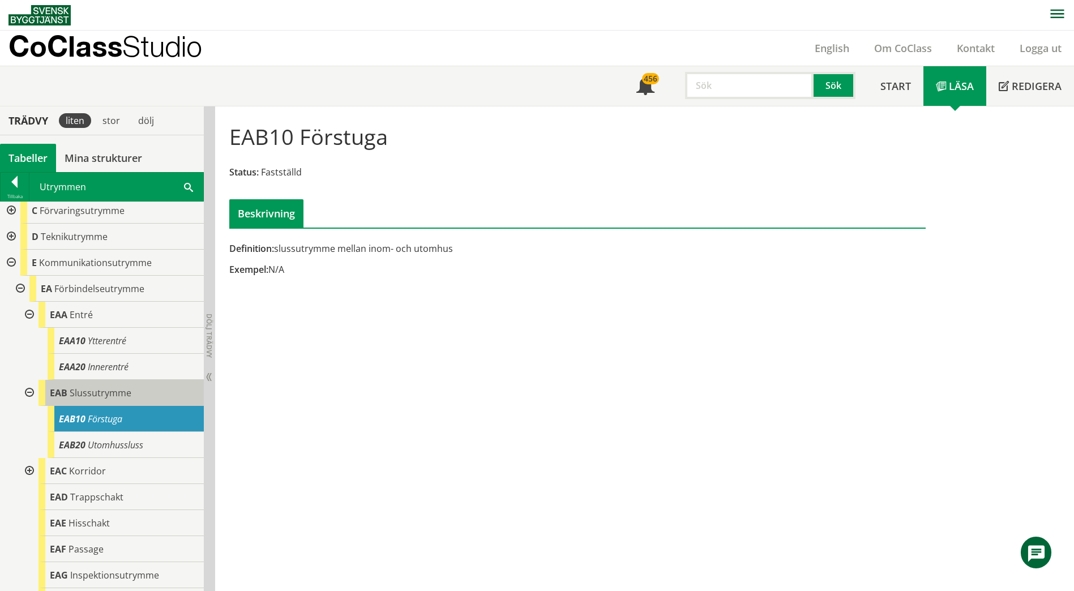
click at [125, 391] on span "Slussutrymme" at bounding box center [101, 393] width 62 height 12
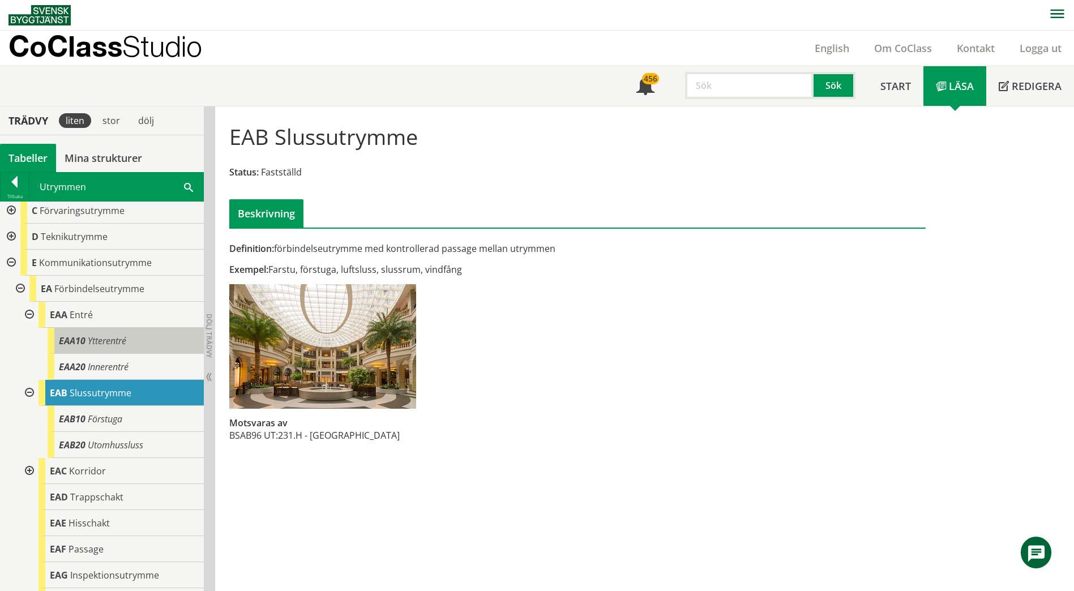
click at [97, 344] on span "Ytterentré" at bounding box center [107, 341] width 38 height 12
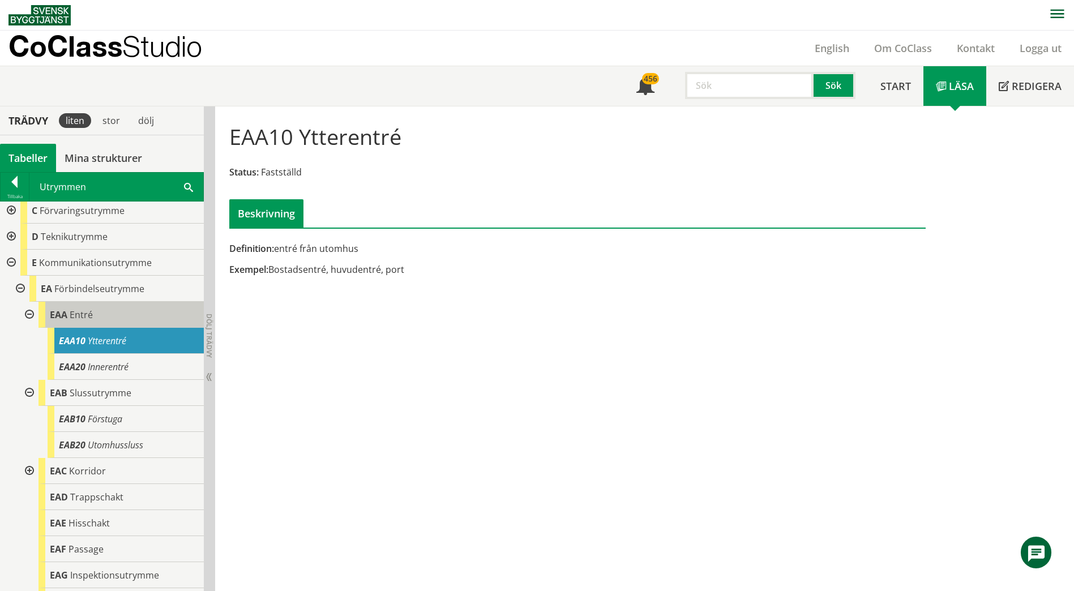
click at [98, 320] on div "EAA Entré" at bounding box center [120, 315] width 165 height 26
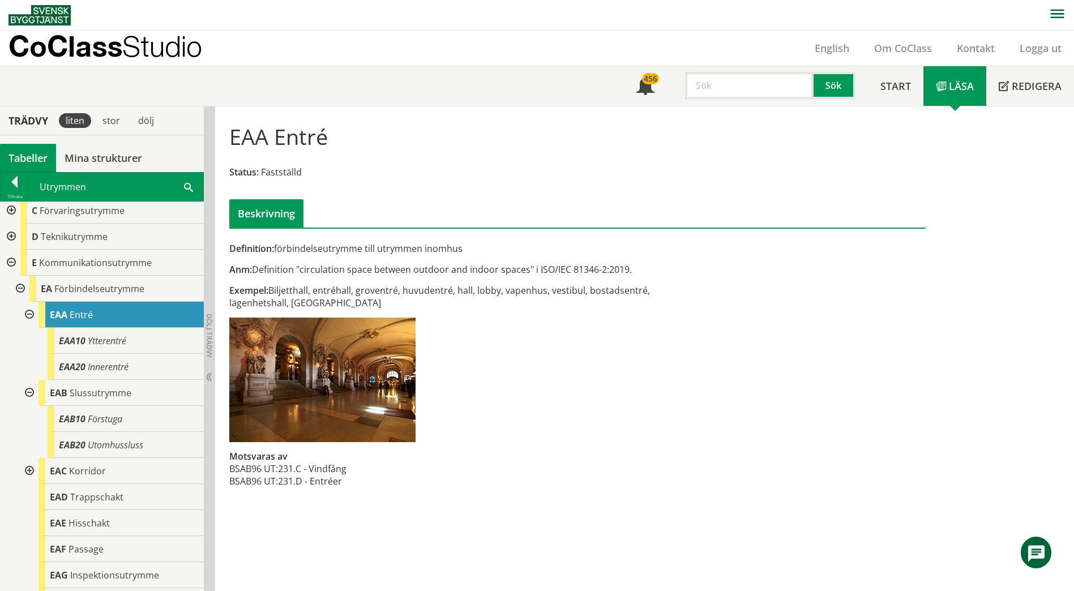
click at [10, 261] on div at bounding box center [10, 263] width 20 height 26
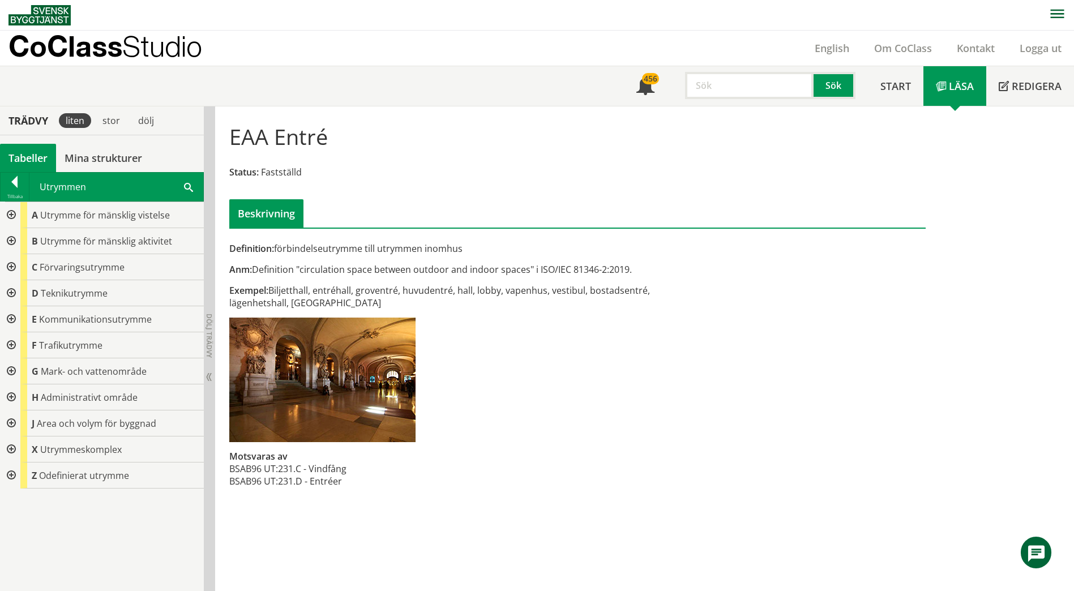
click at [10, 291] on div at bounding box center [10, 293] width 20 height 26
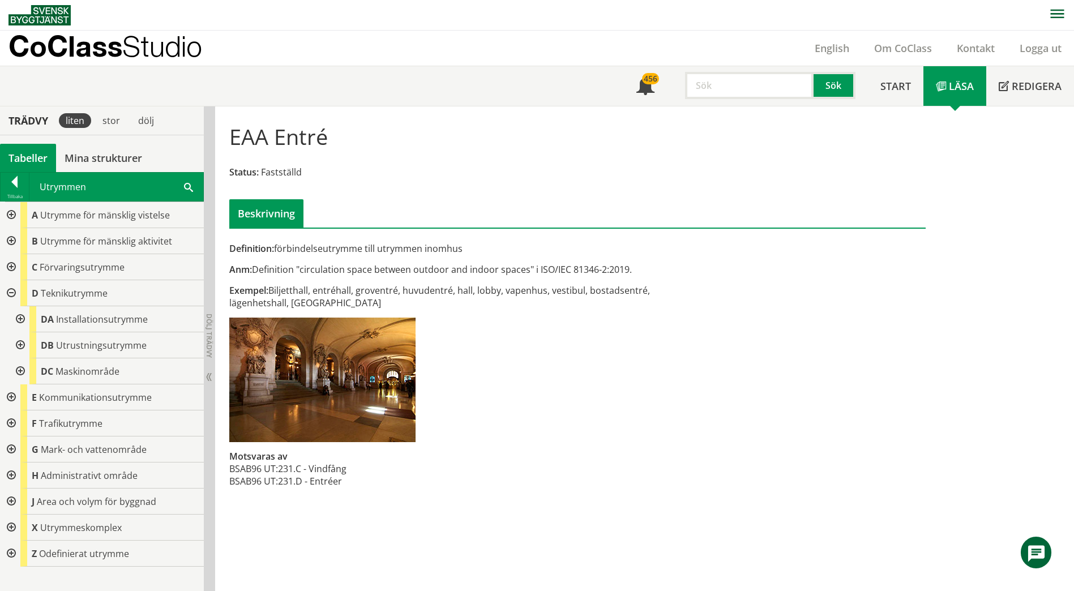
click at [26, 321] on div at bounding box center [19, 319] width 20 height 26
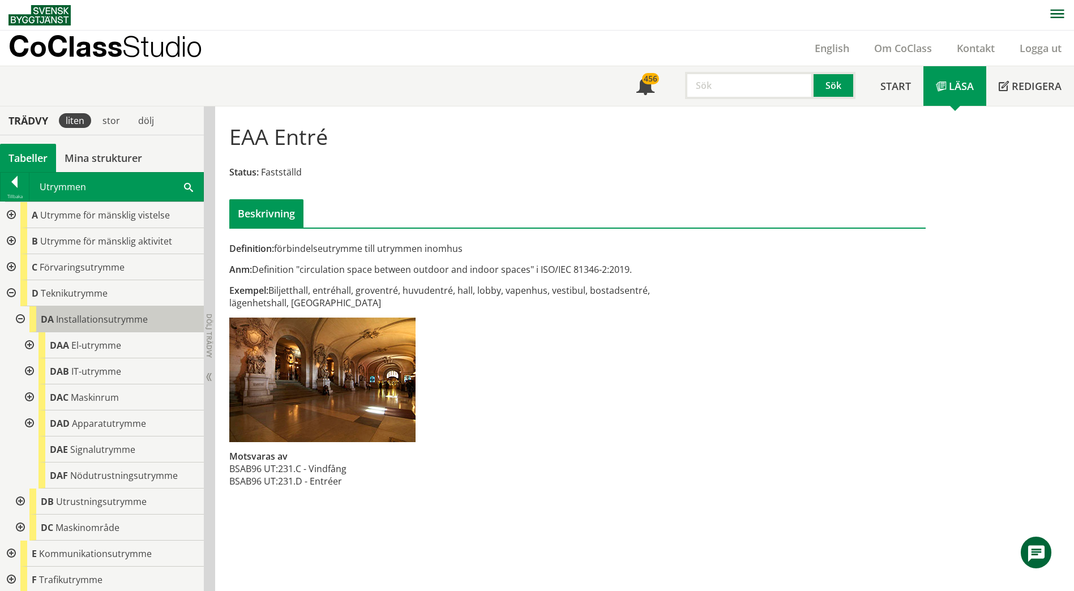
click at [104, 318] on span "Installationsutrymme" at bounding box center [102, 319] width 92 height 12
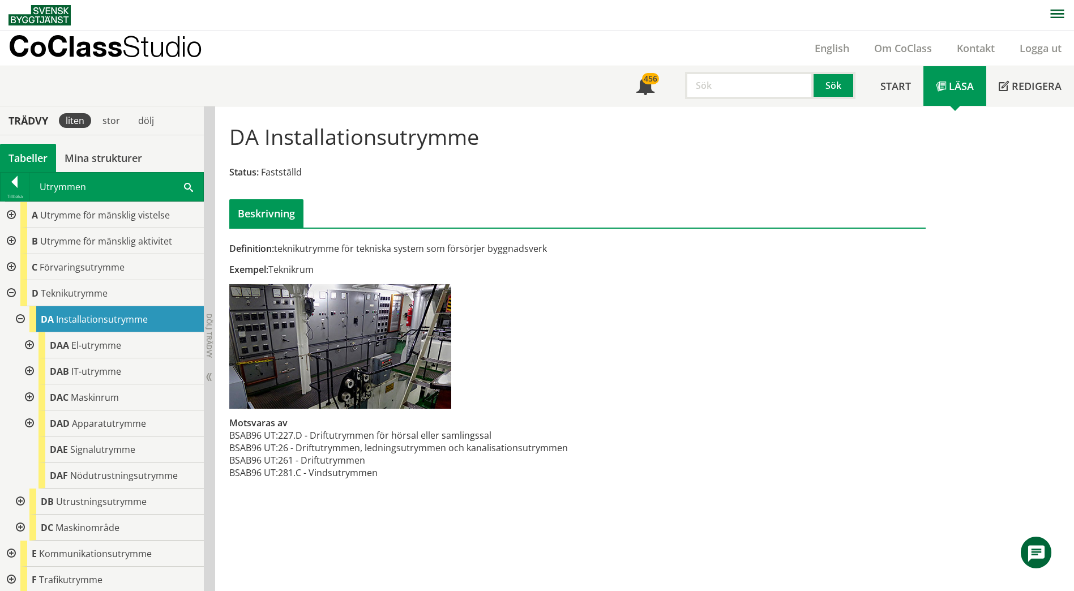
click at [19, 503] on div at bounding box center [19, 501] width 20 height 26
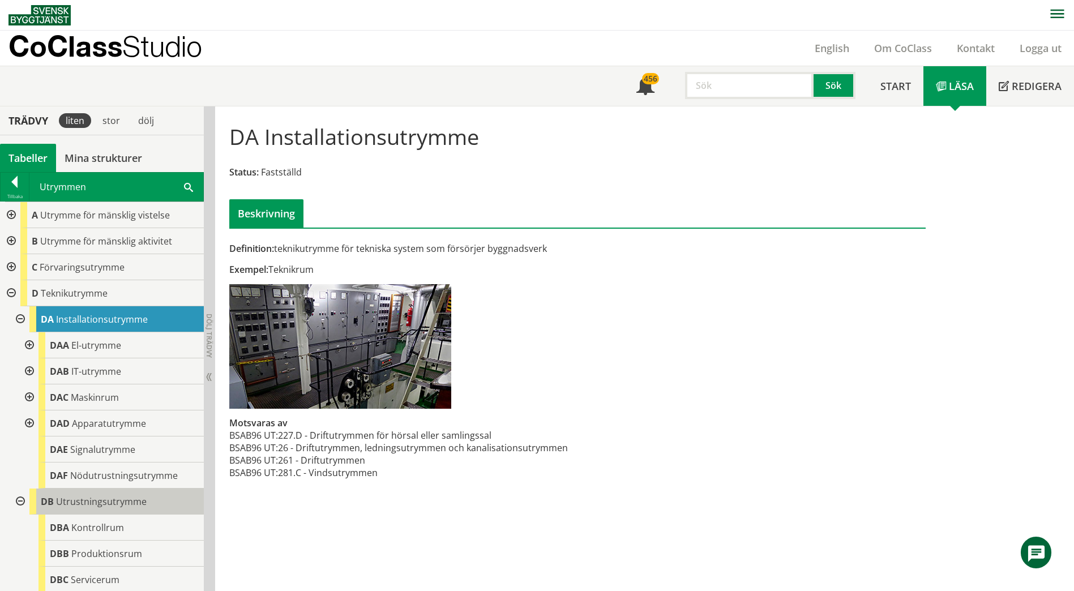
click at [66, 504] on span "Utrustningsutrymme" at bounding box center [101, 501] width 91 height 12
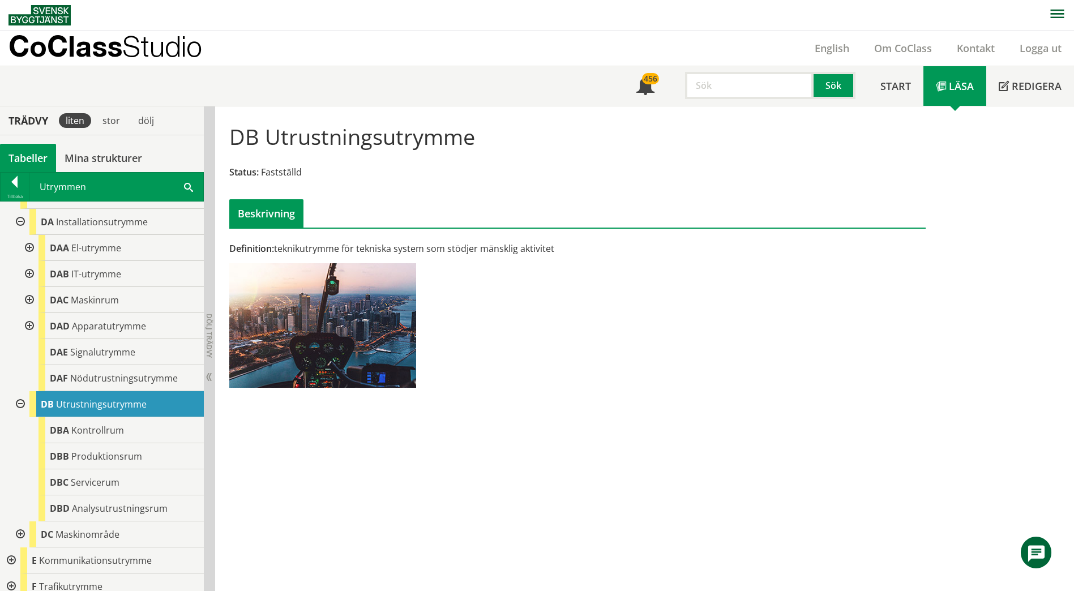
scroll to position [113, 0]
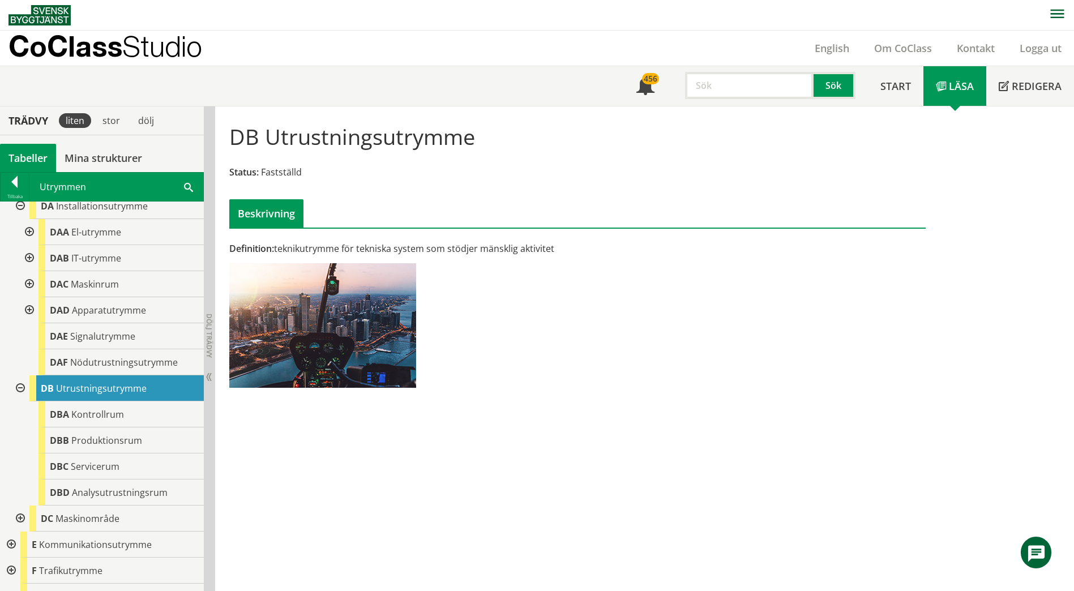
click at [18, 388] on div at bounding box center [19, 388] width 20 height 26
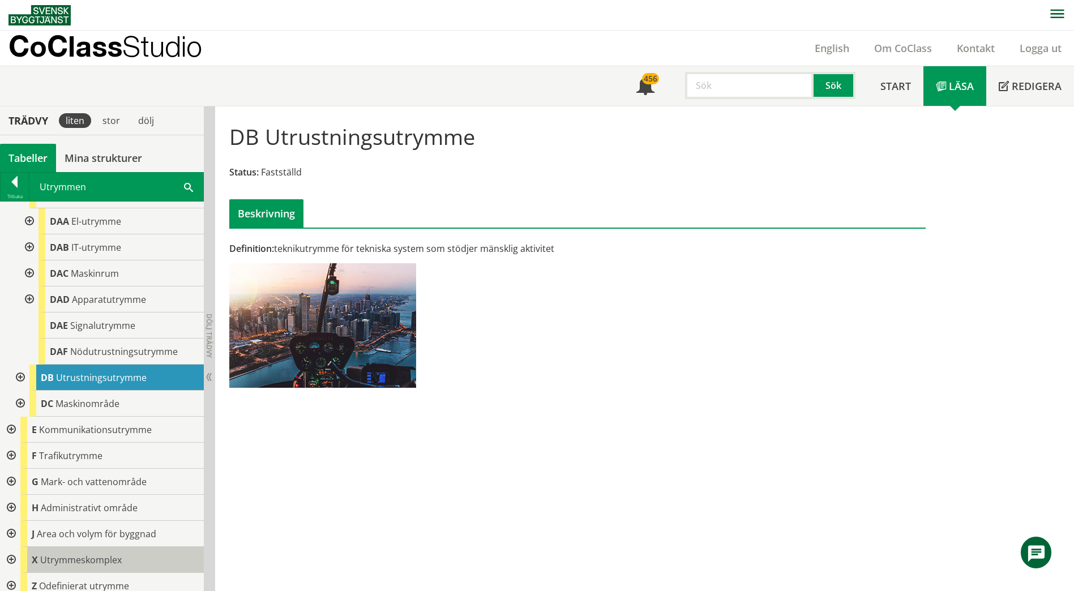
scroll to position [132, 0]
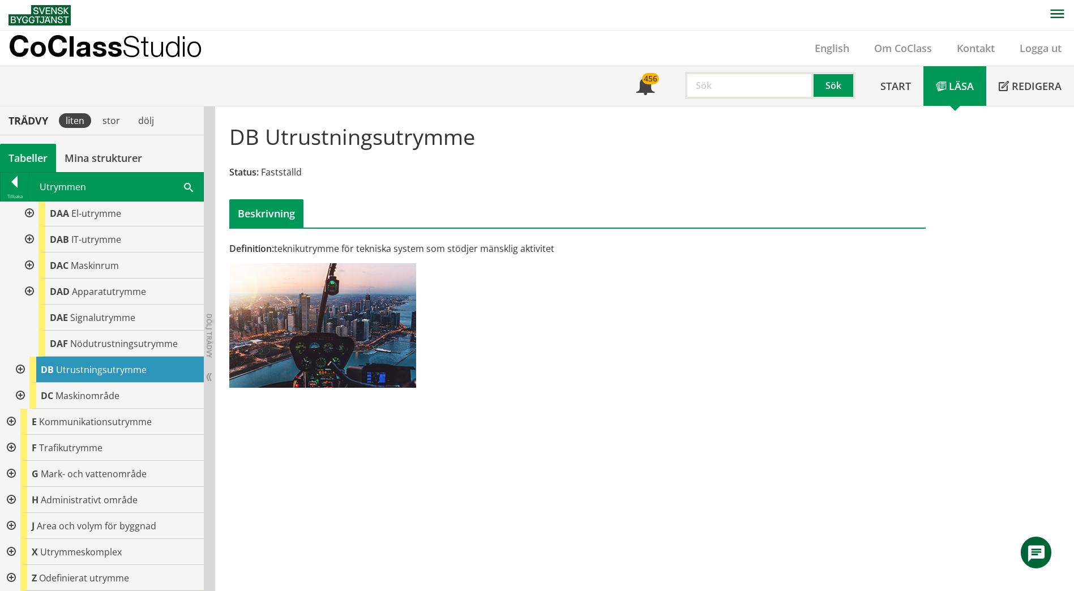
click at [13, 578] on div at bounding box center [10, 578] width 20 height 26
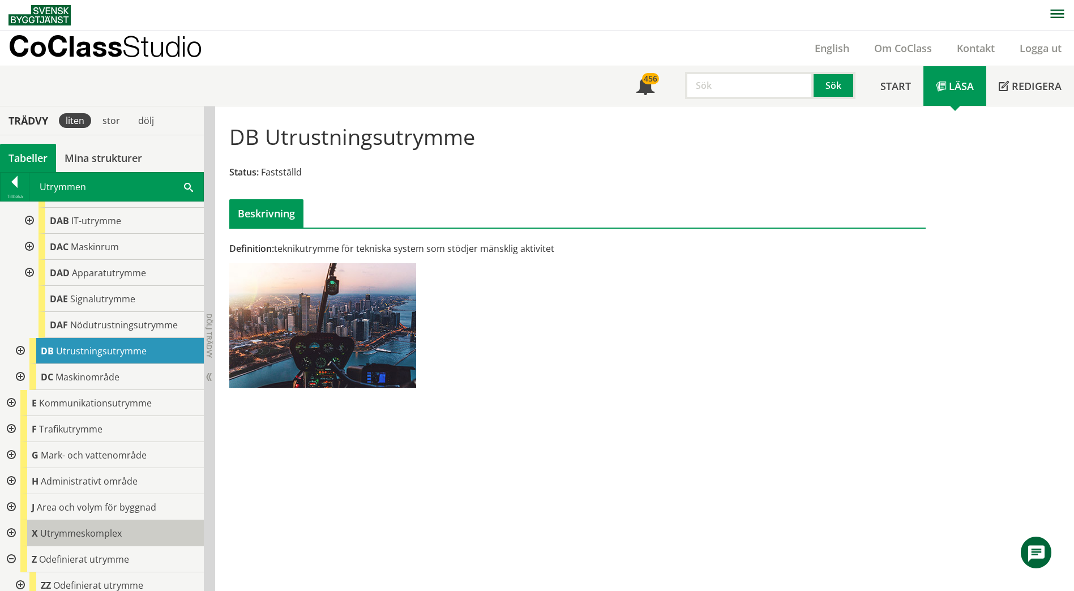
scroll to position [158, 0]
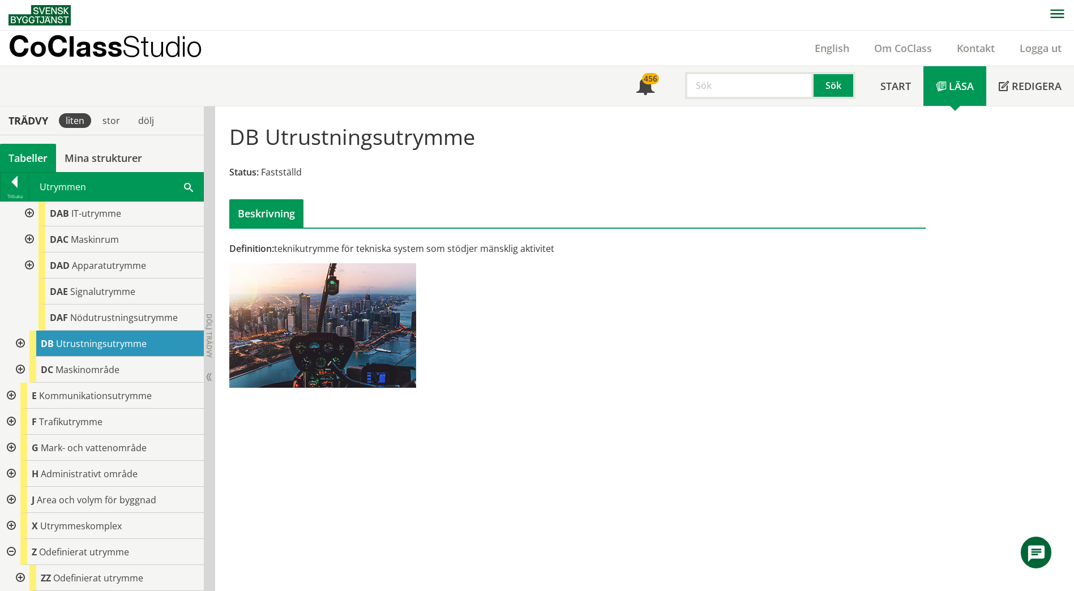
click at [11, 556] on div at bounding box center [10, 552] width 20 height 26
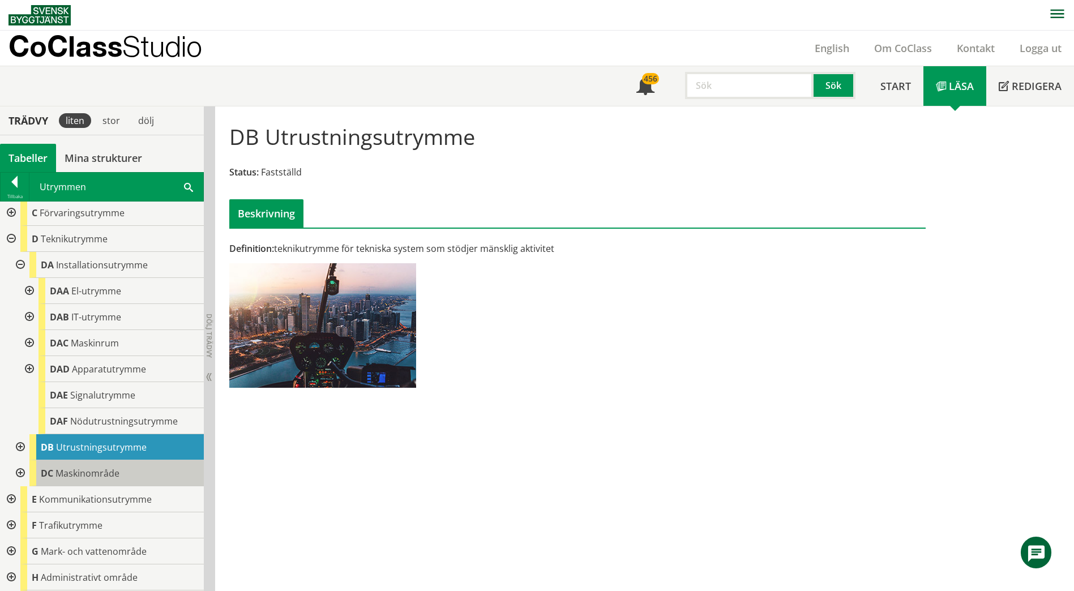
scroll to position [0, 0]
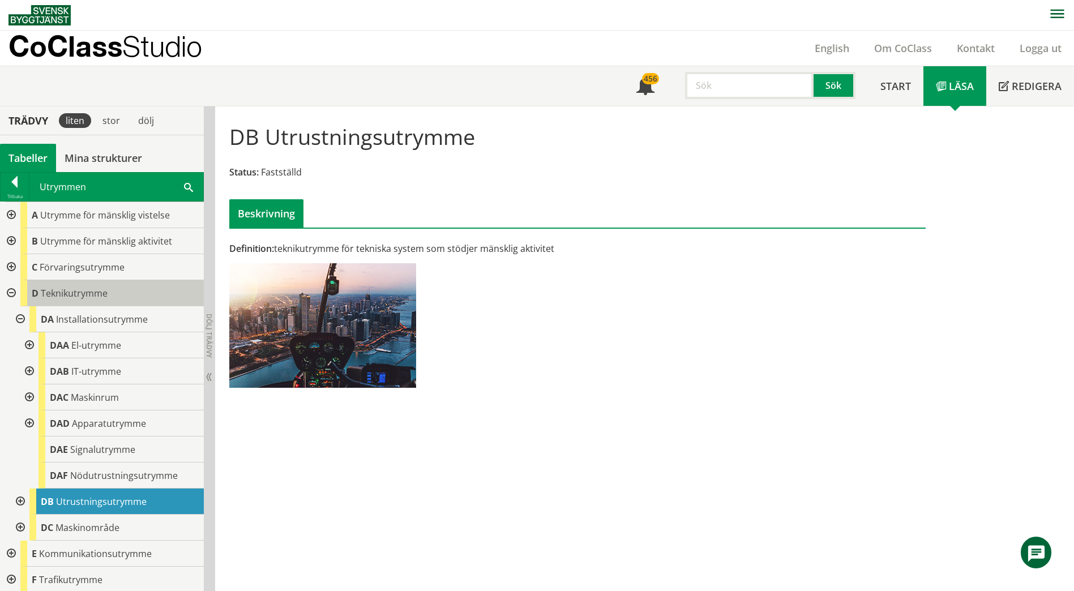
click at [101, 293] on span "Teknikutrymme" at bounding box center [74, 293] width 67 height 12
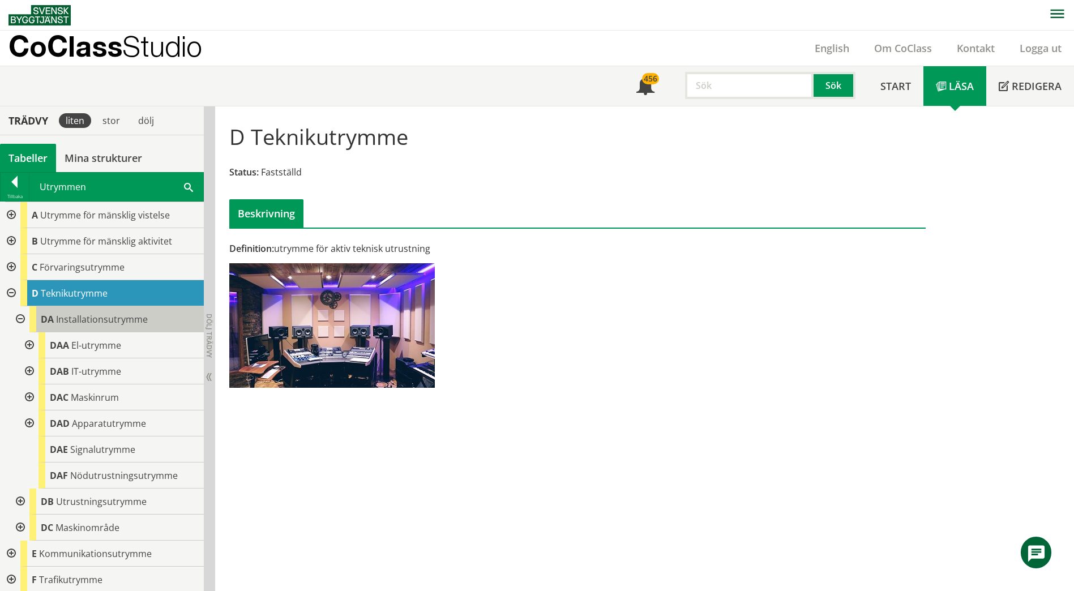
click at [111, 308] on div "DA Installationsutrymme" at bounding box center [116, 319] width 174 height 26
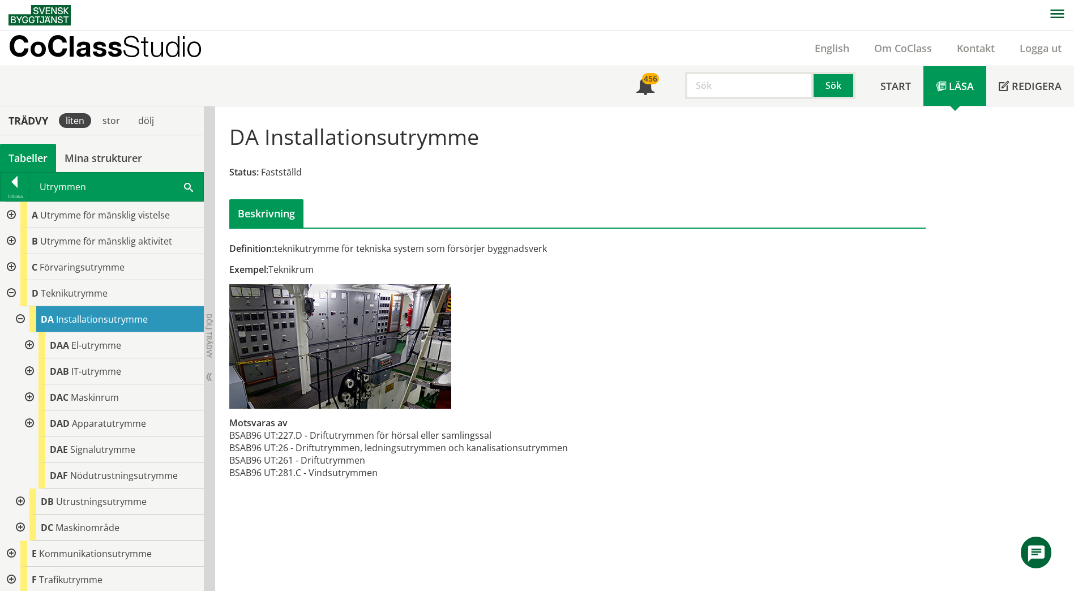
click at [27, 343] on div at bounding box center [28, 345] width 20 height 26
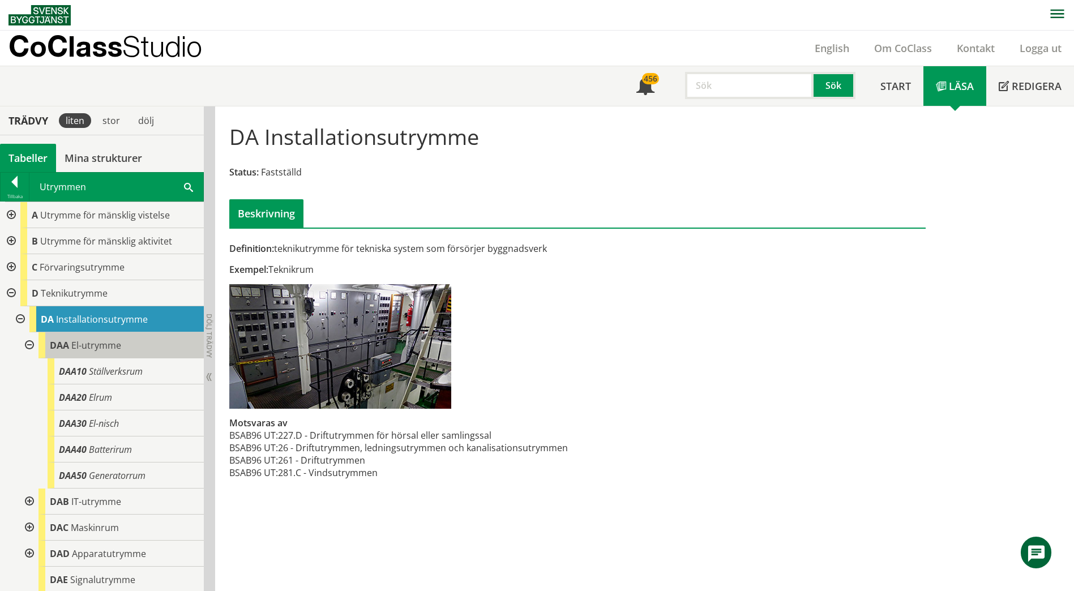
click at [117, 344] on span "El-utrymme" at bounding box center [96, 345] width 50 height 12
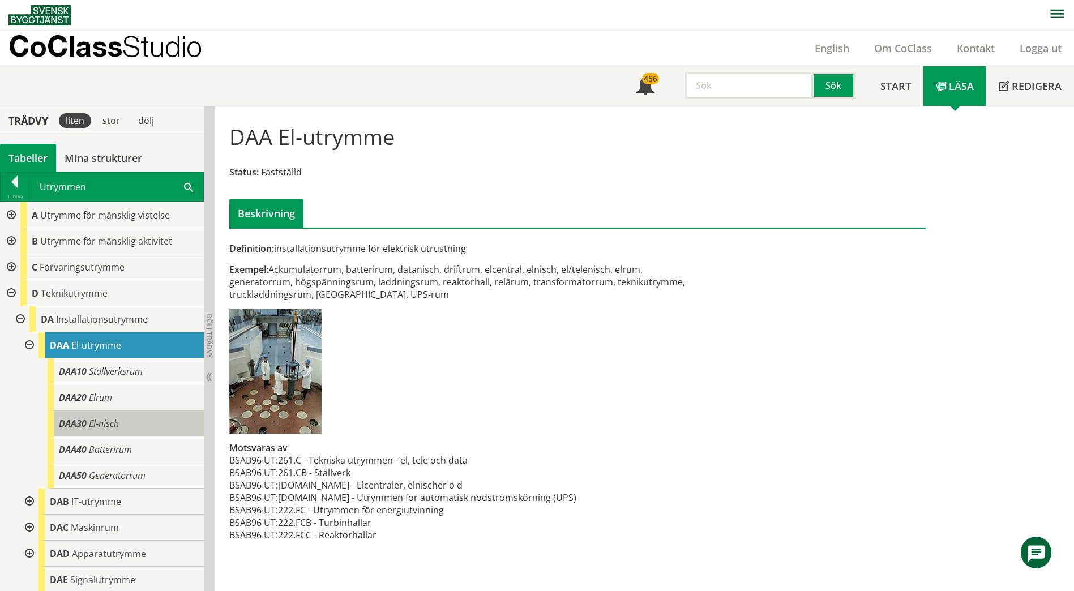
click at [117, 417] on span "El-nisch" at bounding box center [104, 423] width 30 height 12
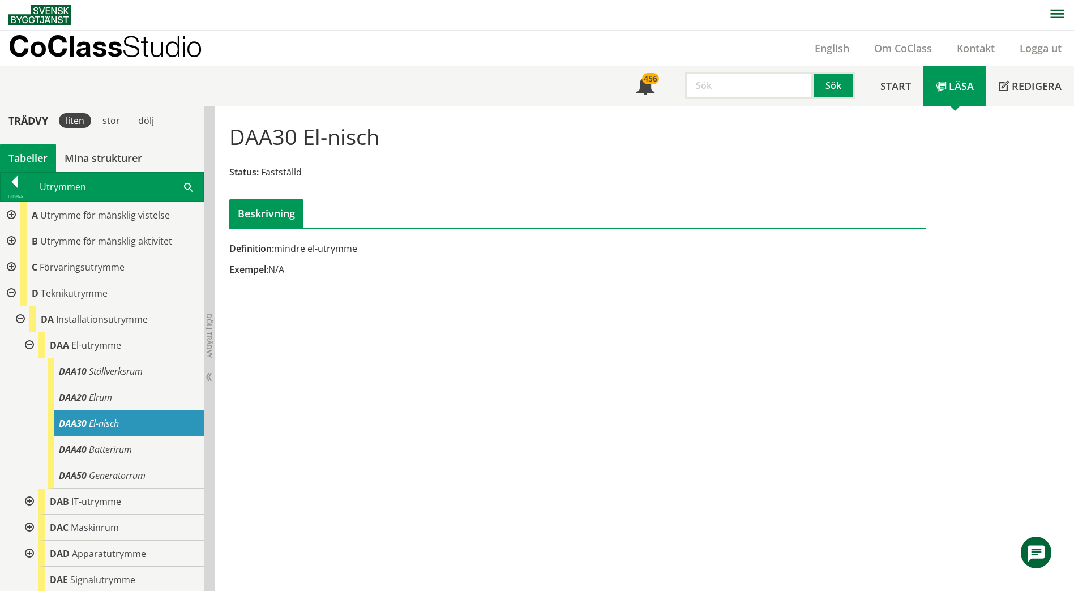
click at [27, 342] on div at bounding box center [28, 345] width 20 height 26
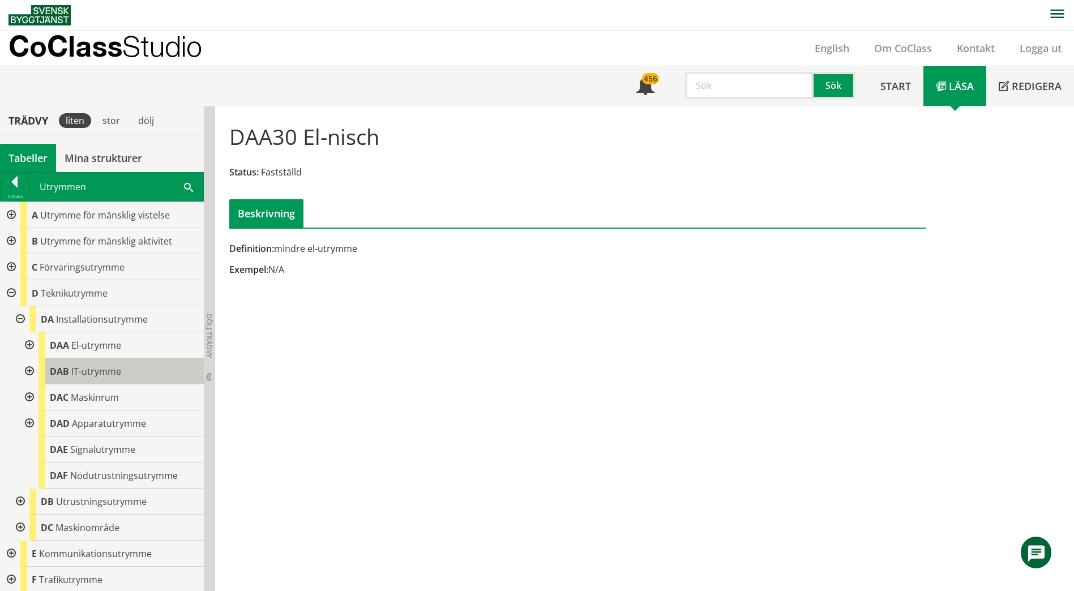
click at [85, 372] on span "IT-utrymme" at bounding box center [96, 371] width 50 height 12
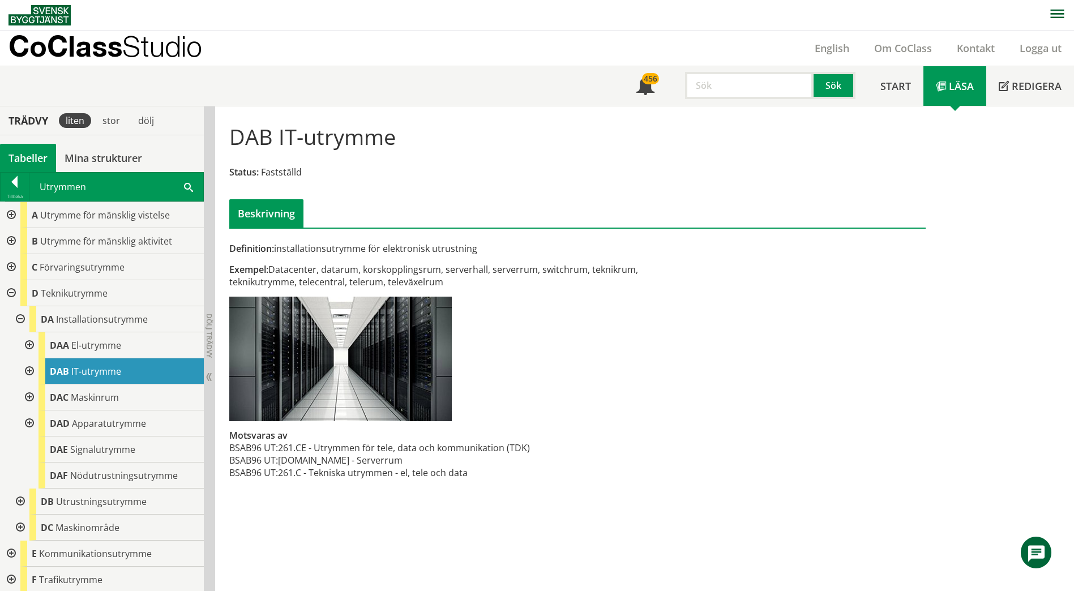
click at [195, 181] on div "Utrymmen Sök" at bounding box center [116, 187] width 174 height 28
click at [187, 182] on span at bounding box center [188, 187] width 9 height 12
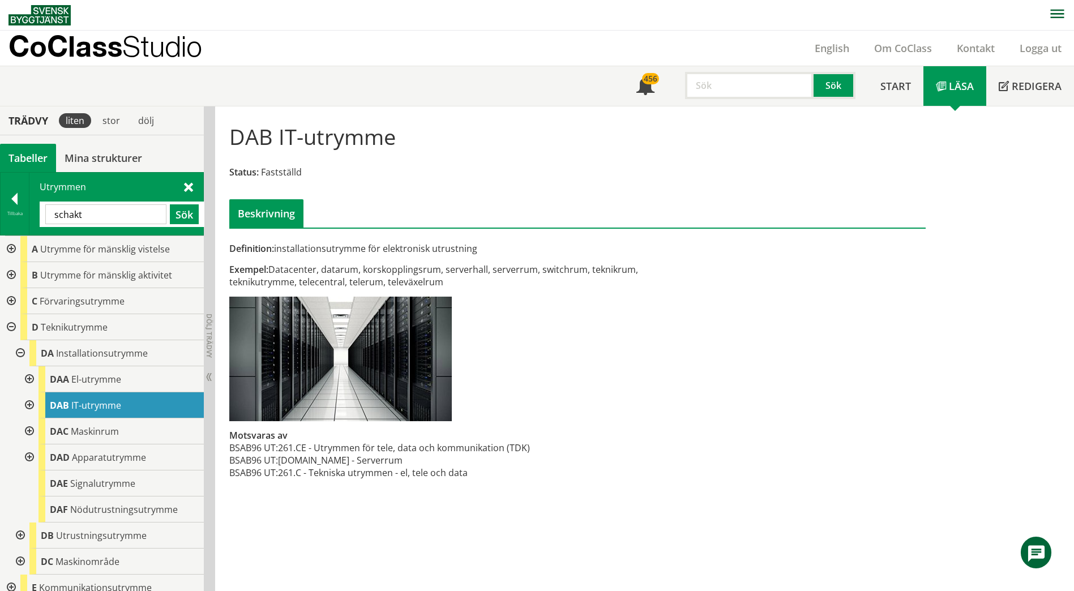
type input "schakt"
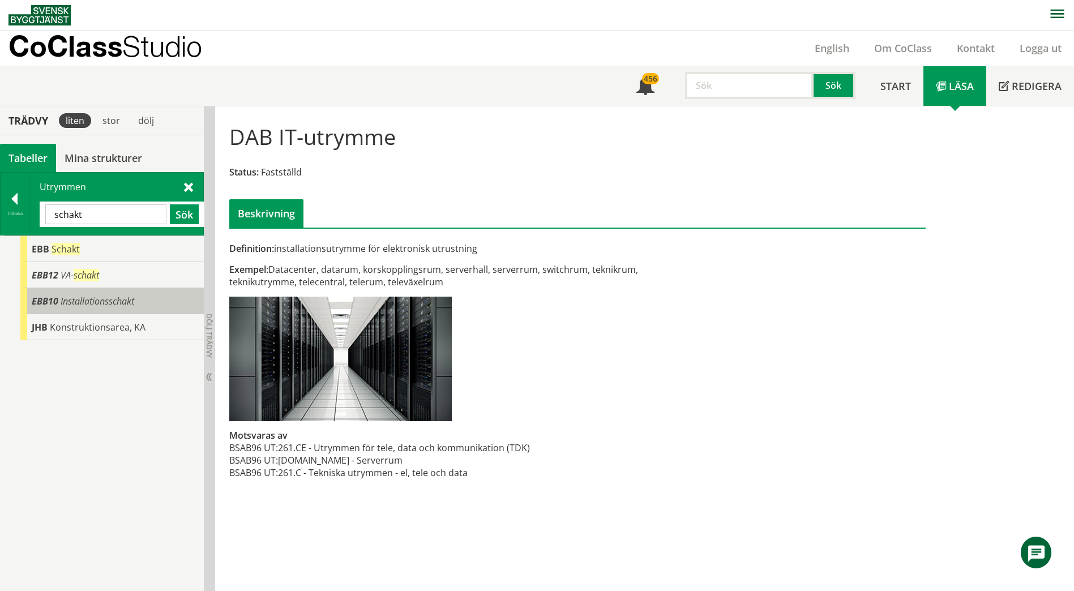
click at [101, 298] on span "Installationsschakt" at bounding box center [98, 301] width 74 height 12
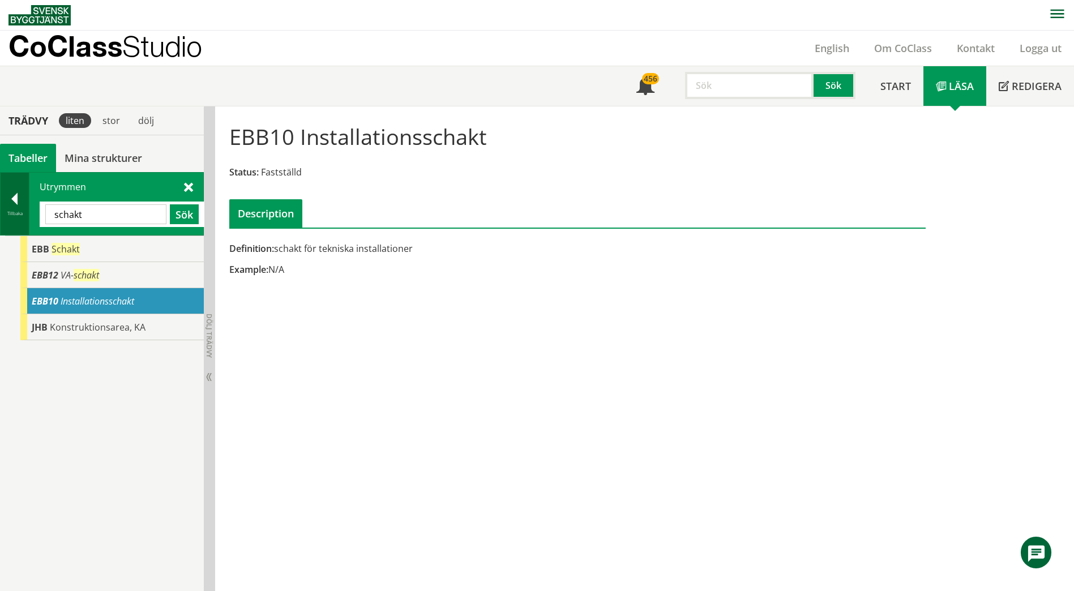
click at [7, 204] on div at bounding box center [15, 201] width 28 height 16
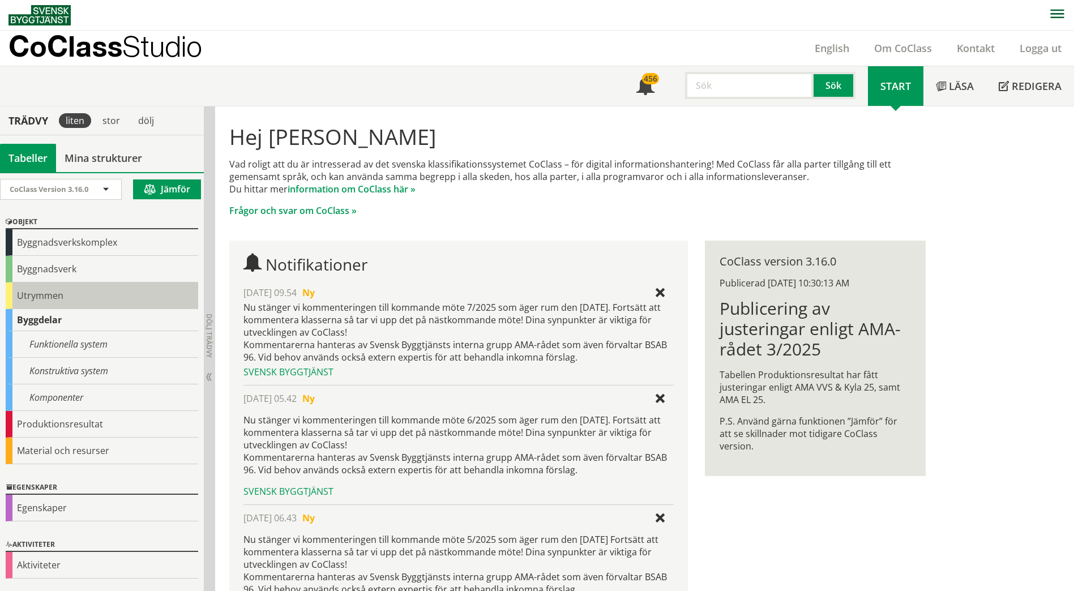
click at [58, 295] on div "Utrymmen" at bounding box center [102, 295] width 192 height 27
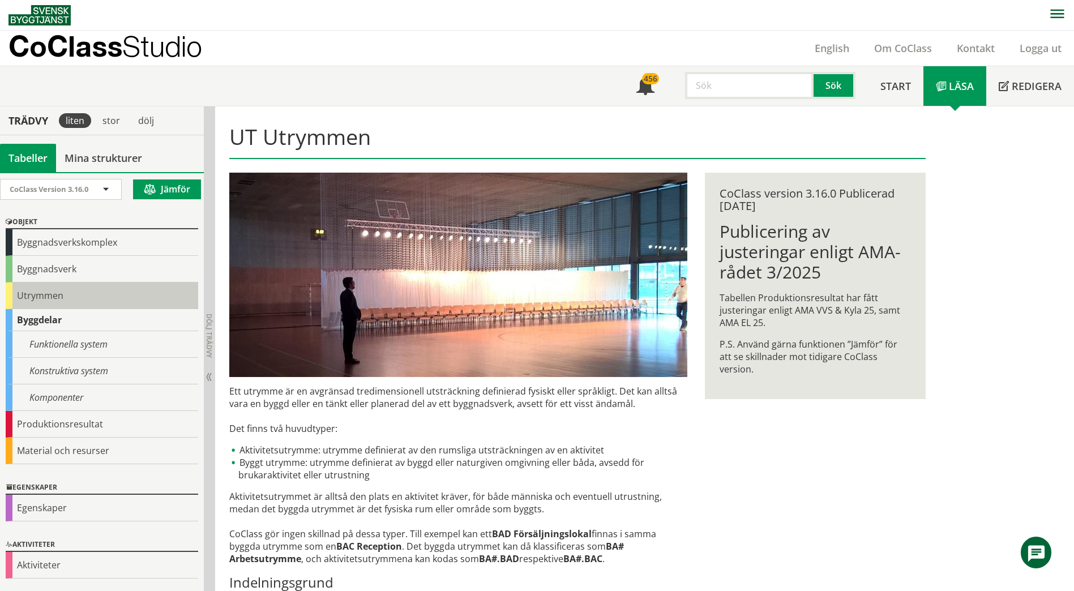
click at [39, 297] on div "Utrymmen" at bounding box center [102, 295] width 192 height 27
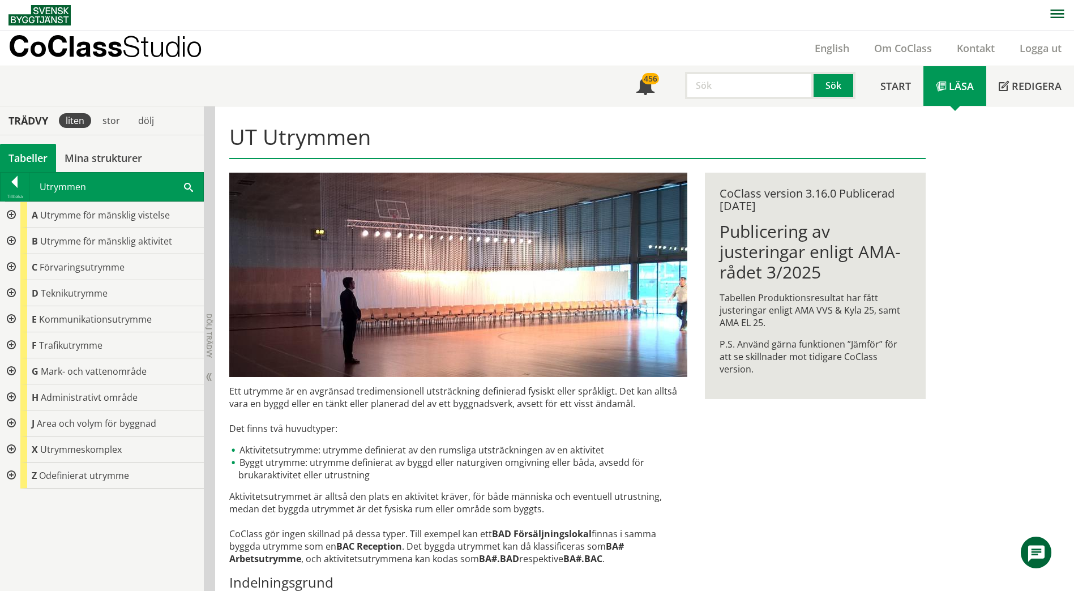
click at [13, 320] on div at bounding box center [10, 319] width 20 height 26
click at [20, 367] on div at bounding box center [19, 371] width 20 height 26
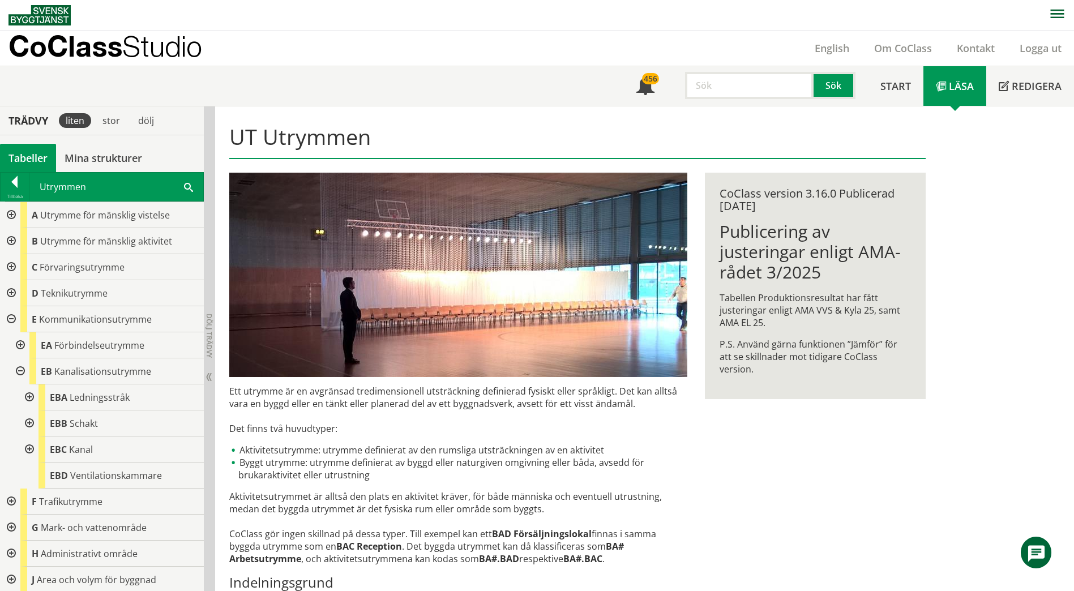
click at [29, 421] on div at bounding box center [28, 423] width 20 height 26
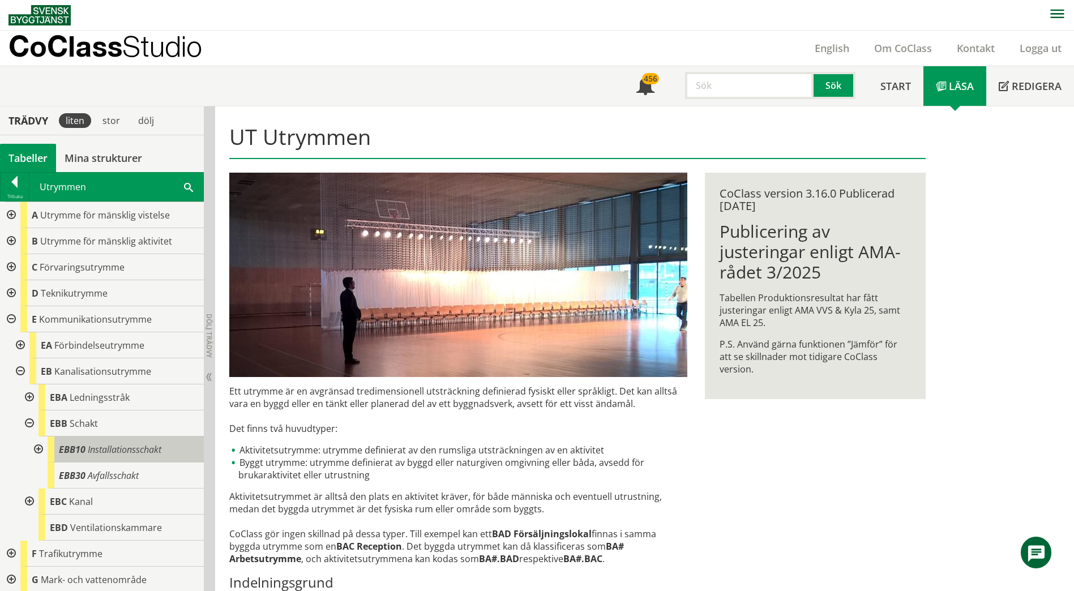
click at [95, 445] on span "Installationsschakt" at bounding box center [125, 449] width 74 height 12
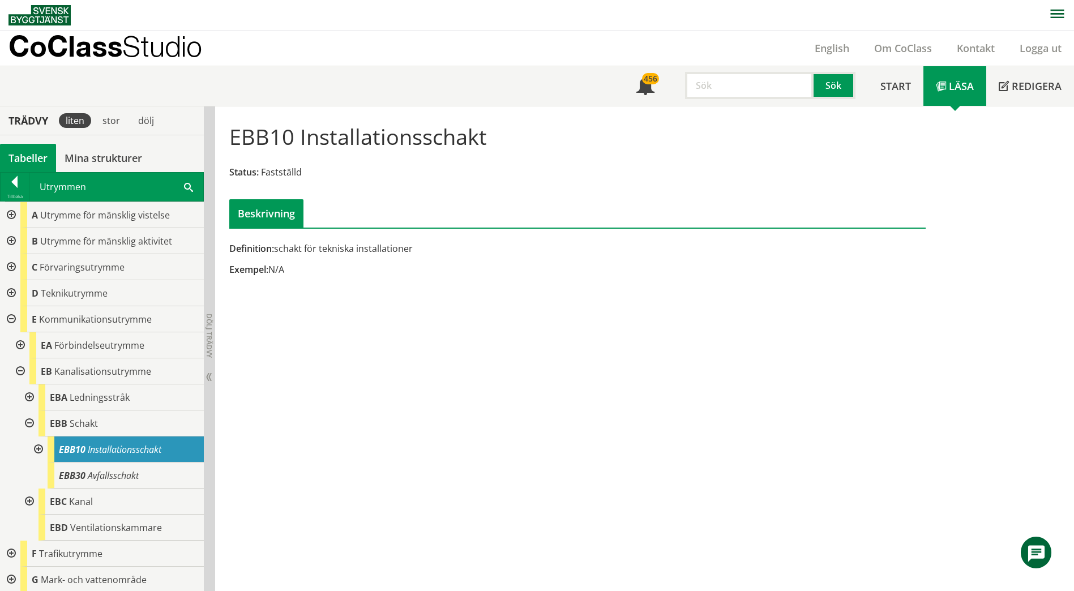
click at [32, 449] on div at bounding box center [37, 449] width 20 height 26
